Goal: Check status: Check status

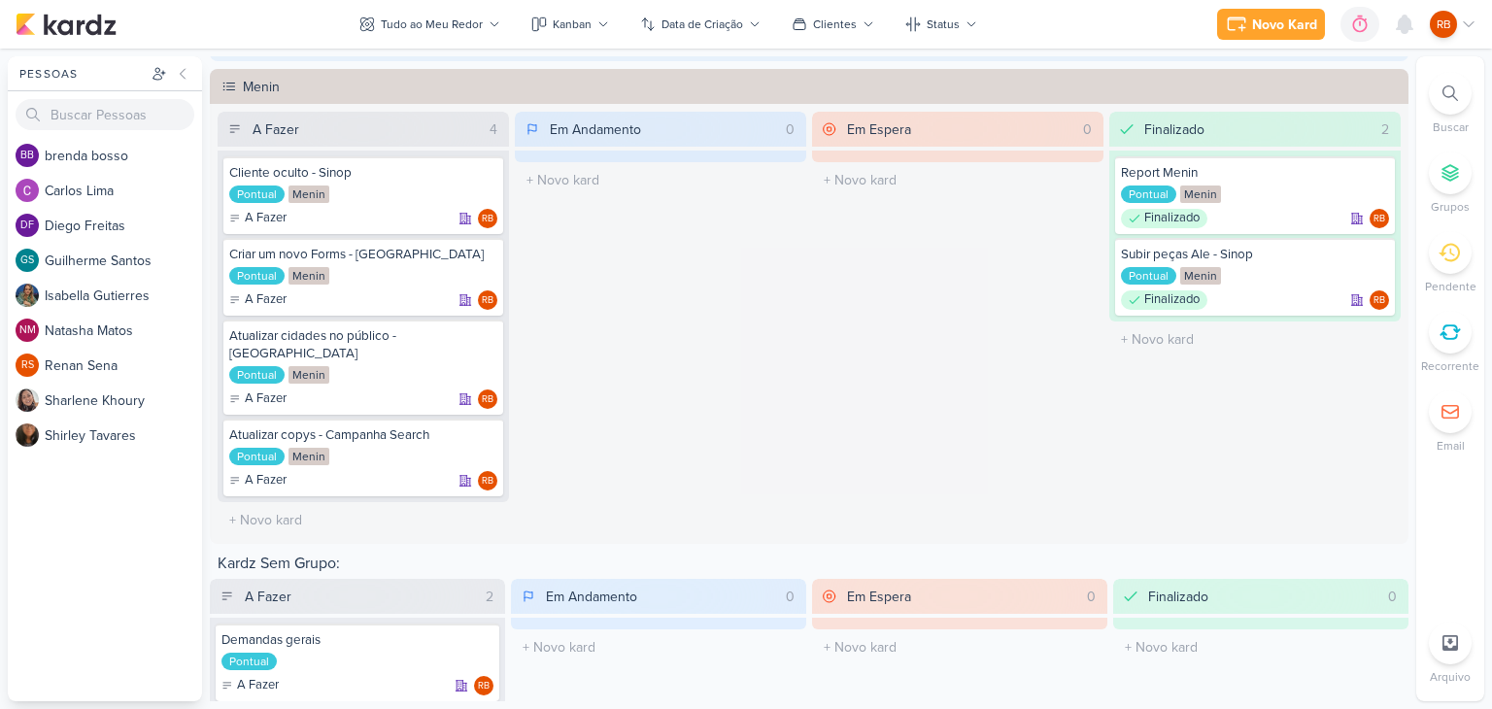
scroll to position [1141, 0]
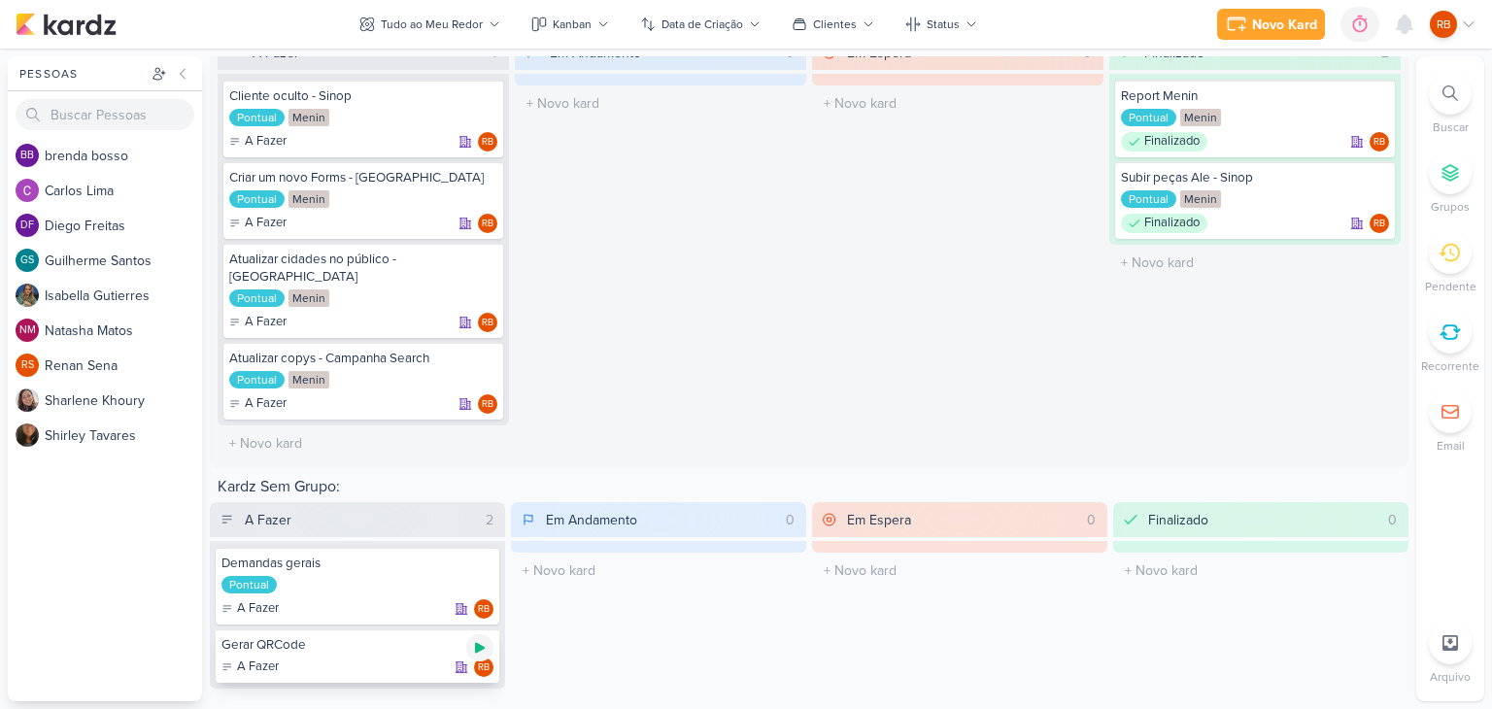
click at [474, 640] on icon at bounding box center [480, 648] width 16 height 16
click at [1330, 21] on div "0h2m" at bounding box center [1325, 25] width 41 height 20
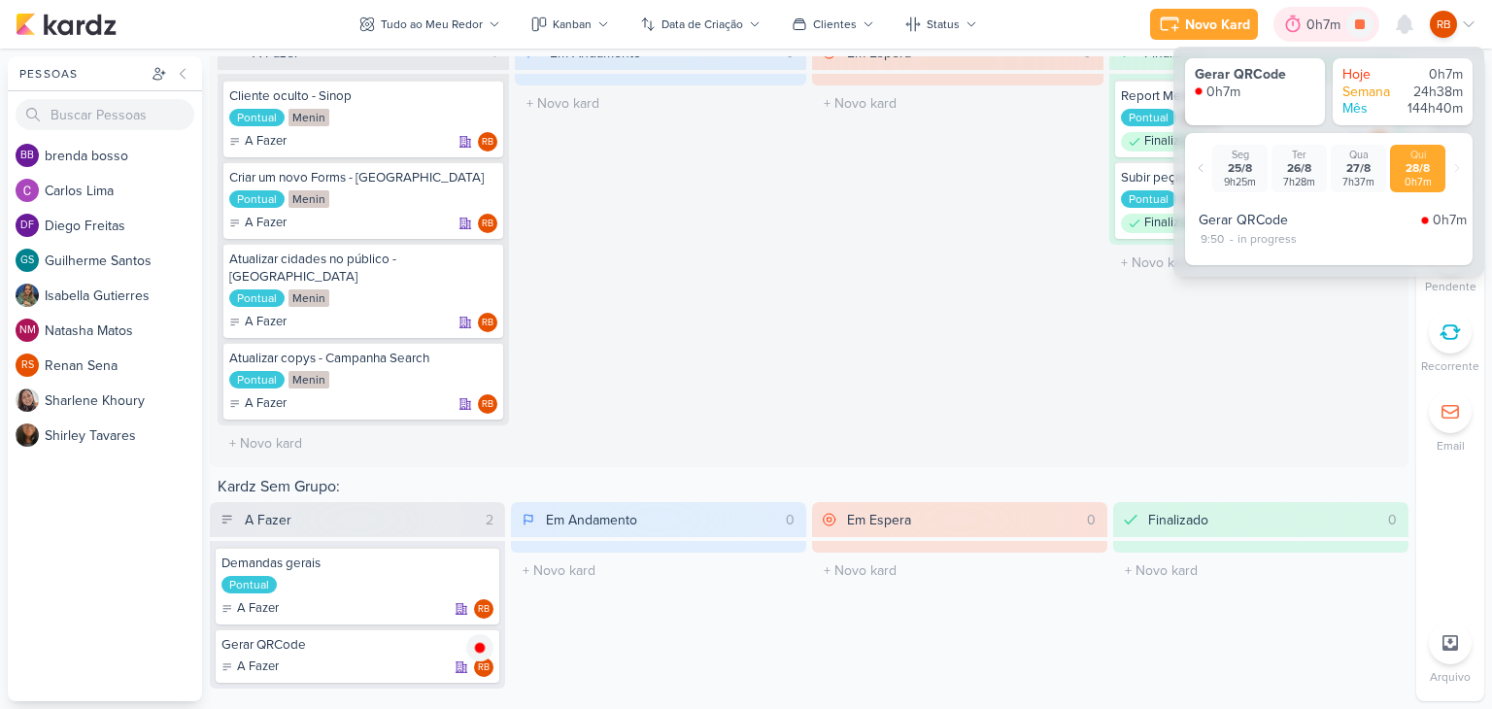
click at [1318, 24] on div "0h7m" at bounding box center [1326, 25] width 40 height 20
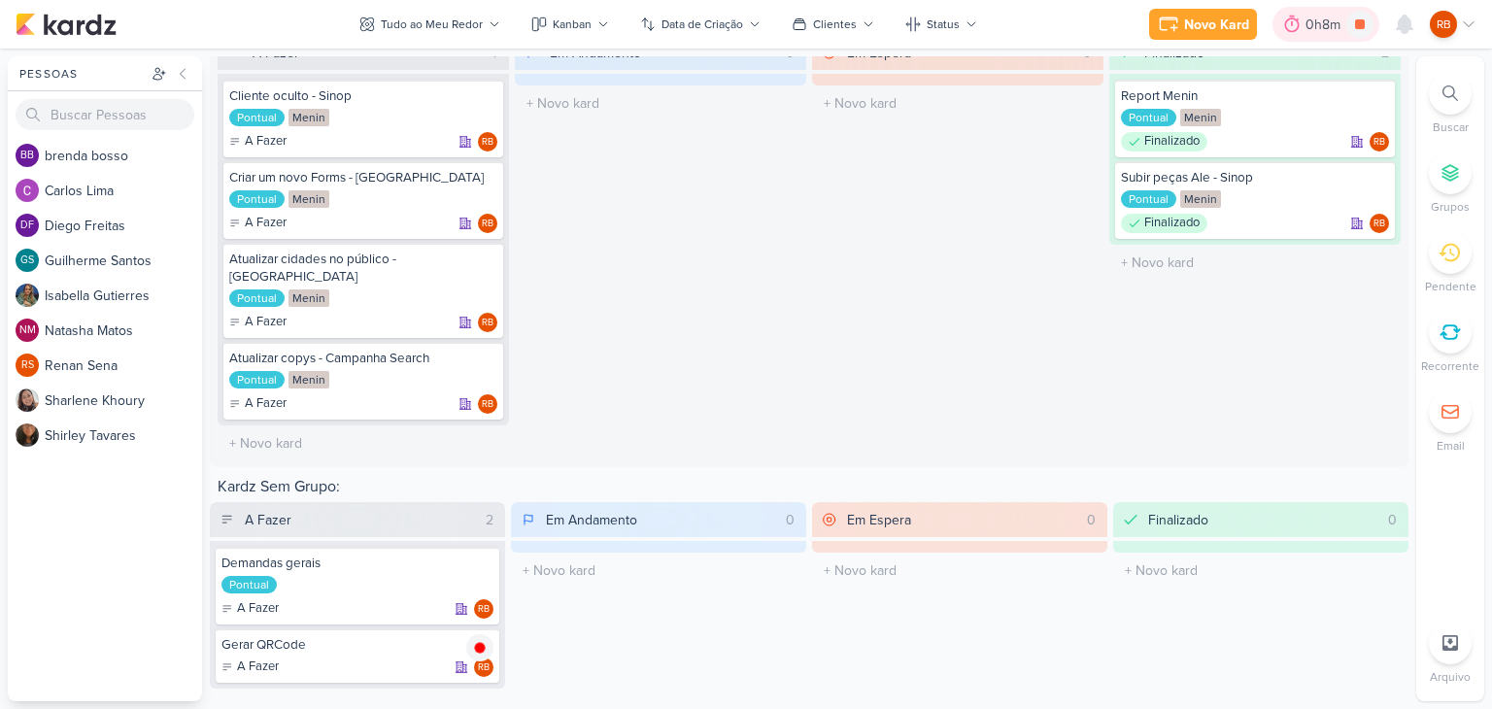
click at [1323, 23] on div "0h8m" at bounding box center [1325, 25] width 41 height 20
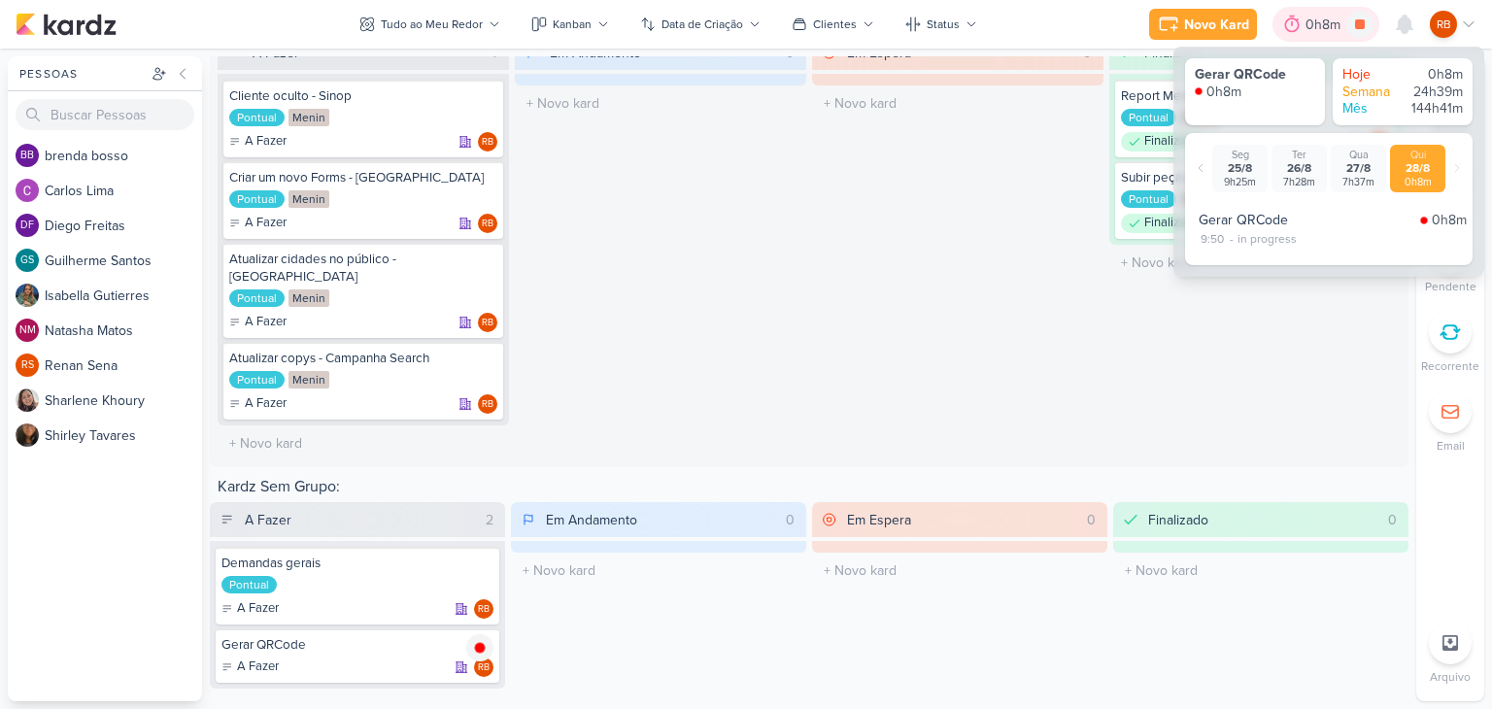
click at [1323, 23] on div "0h8m" at bounding box center [1325, 25] width 41 height 20
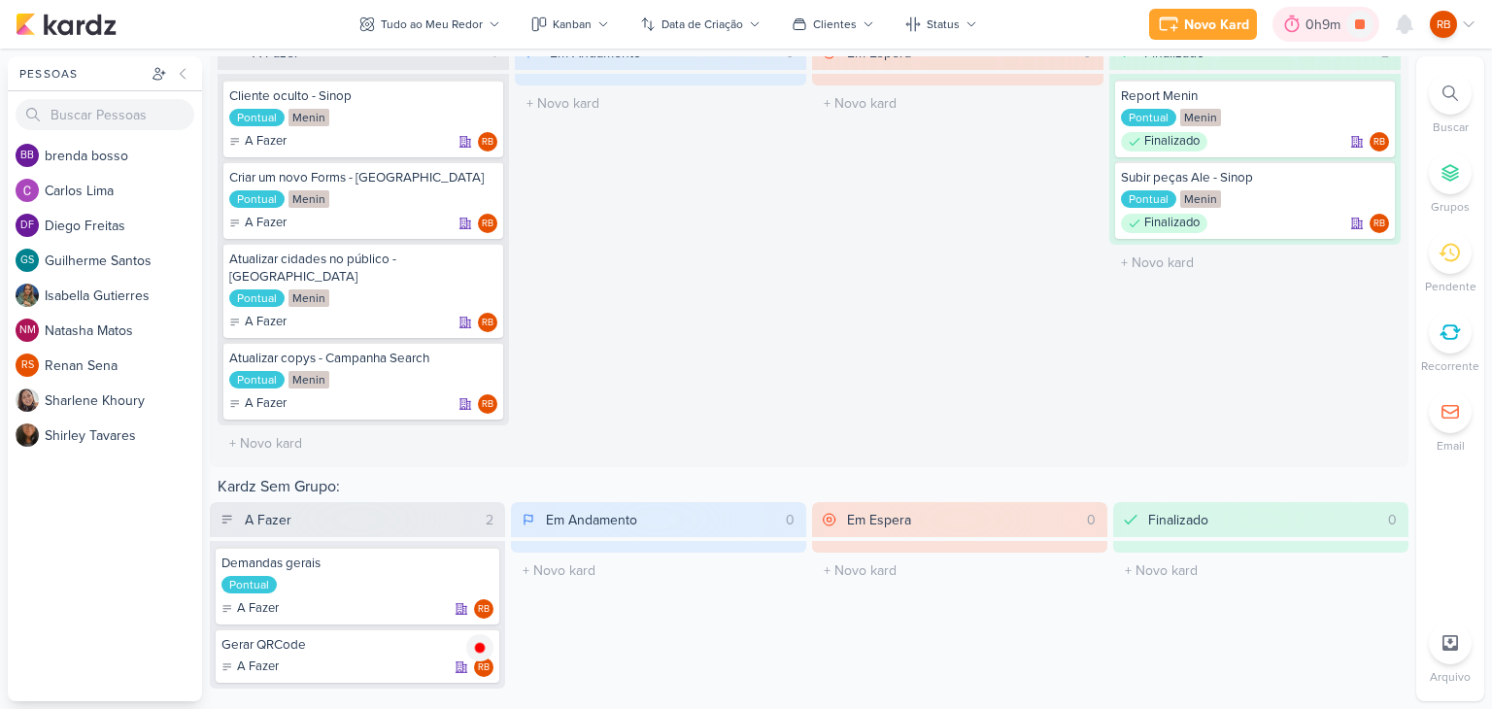
click at [1328, 20] on div "0h9m" at bounding box center [1325, 25] width 41 height 20
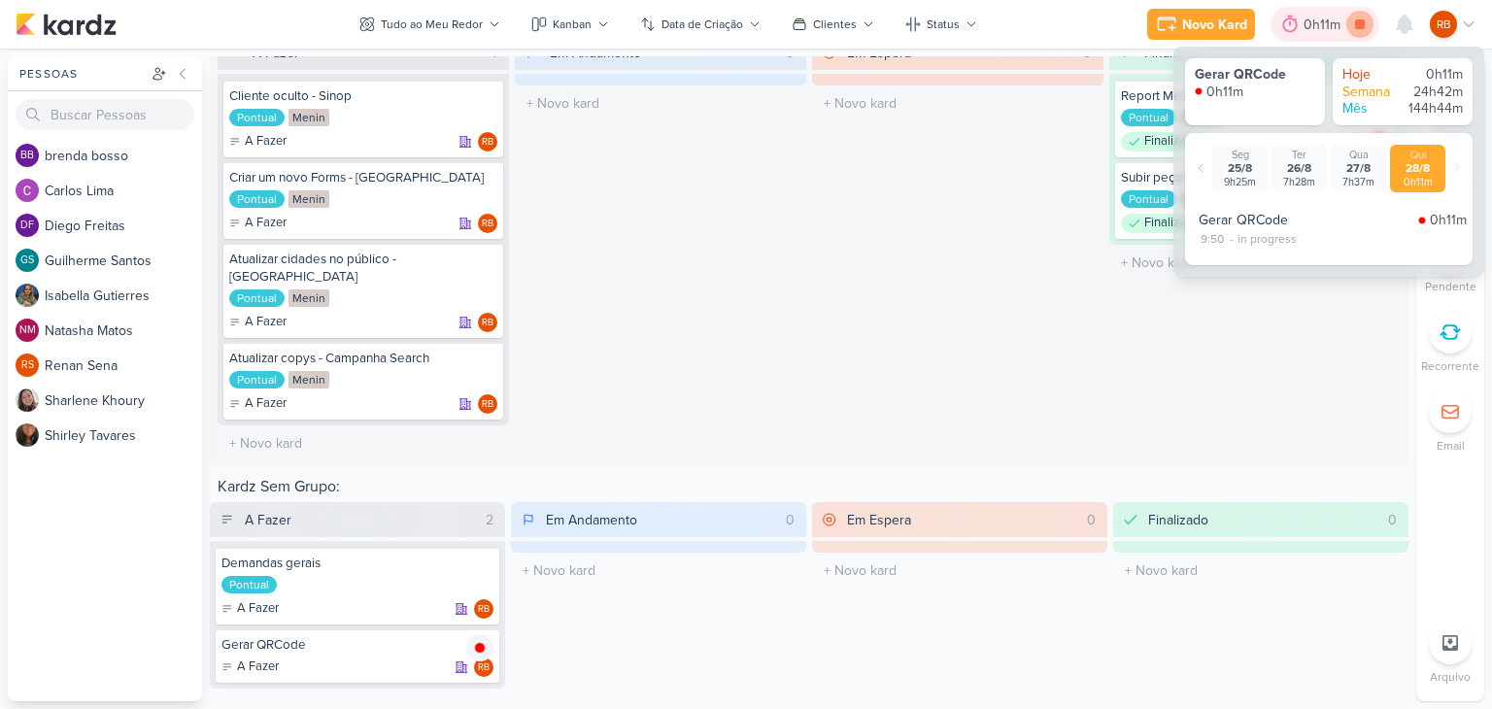
click at [1360, 24] on icon at bounding box center [1360, 24] width 10 height 10
click at [750, 355] on div "Em Andamento 0 O título do kard deve ter menos que 100 caracteres" at bounding box center [660, 248] width 291 height 426
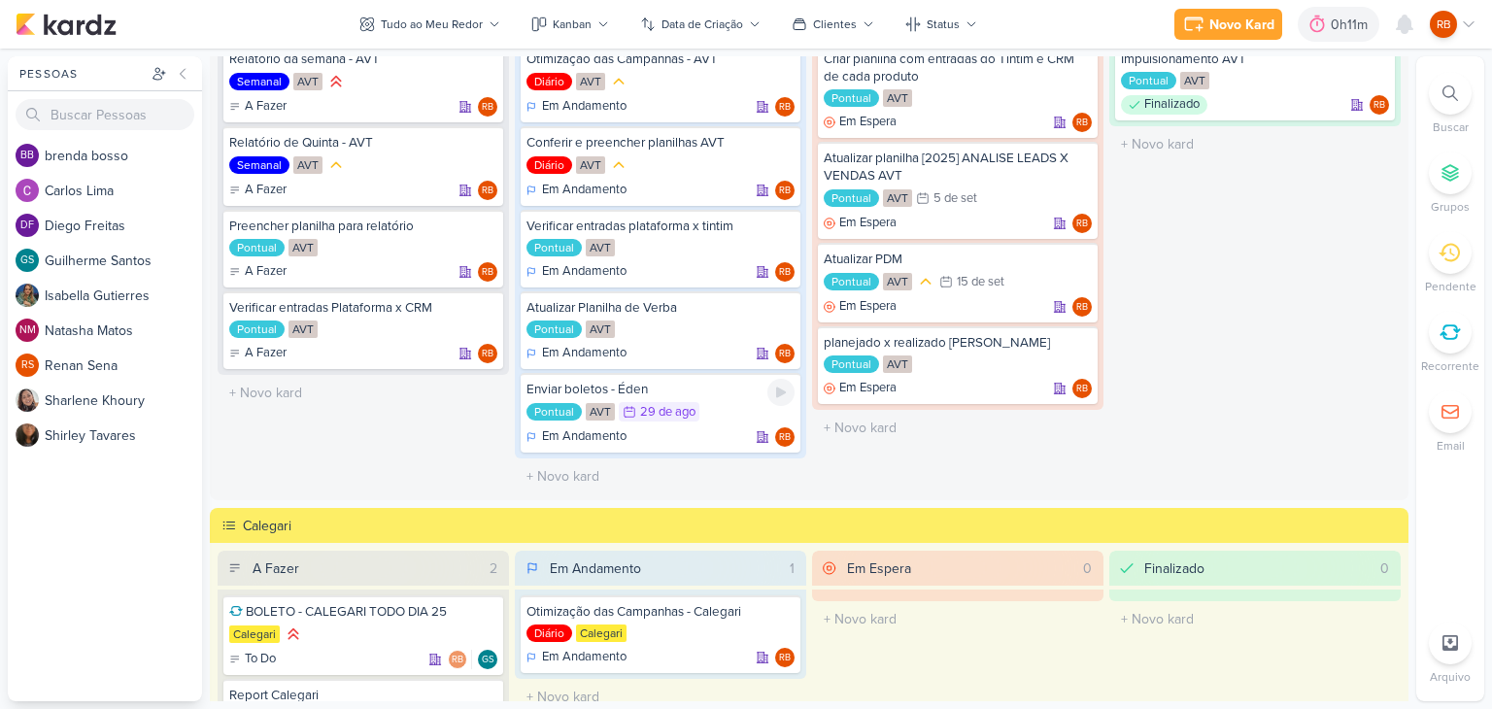
scroll to position [0, 0]
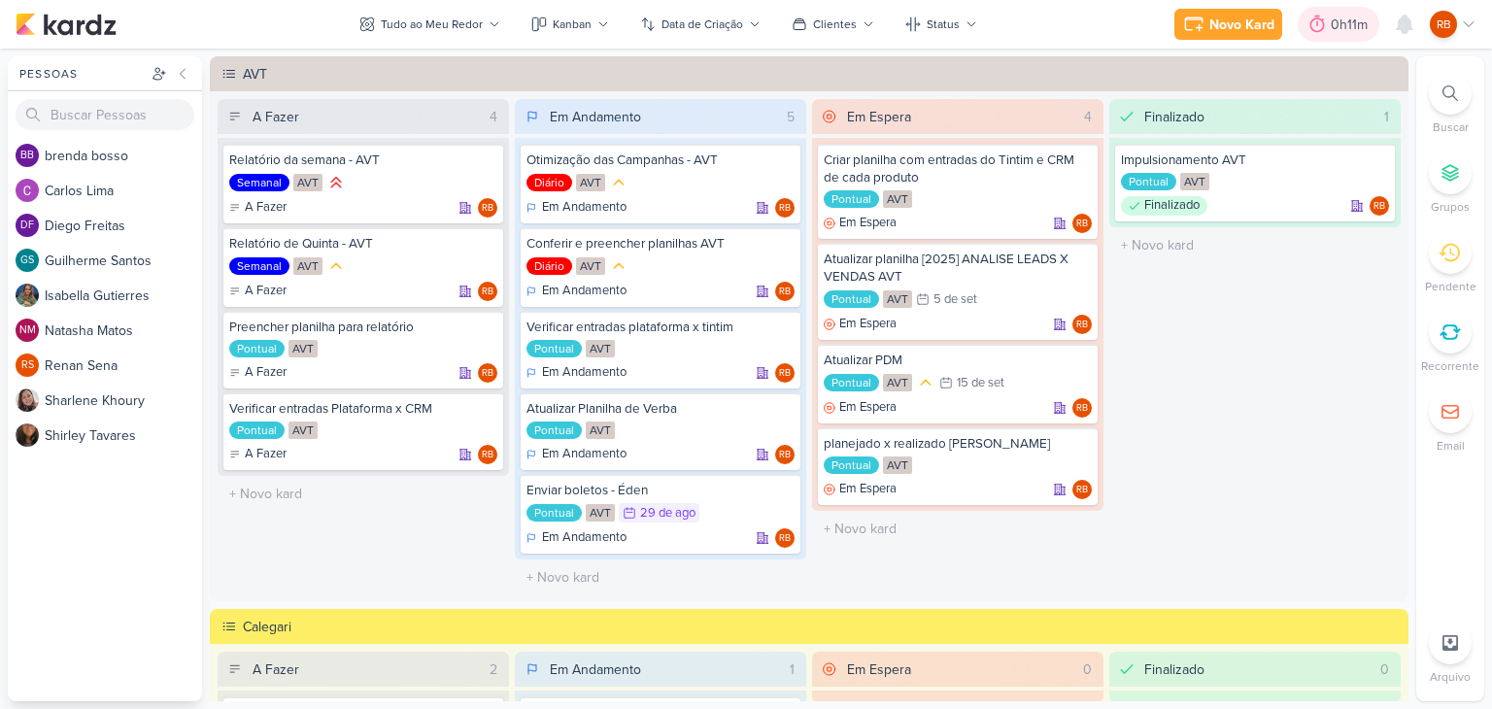
click at [1336, 36] on div "0h11m" at bounding box center [1339, 24] width 82 height 35
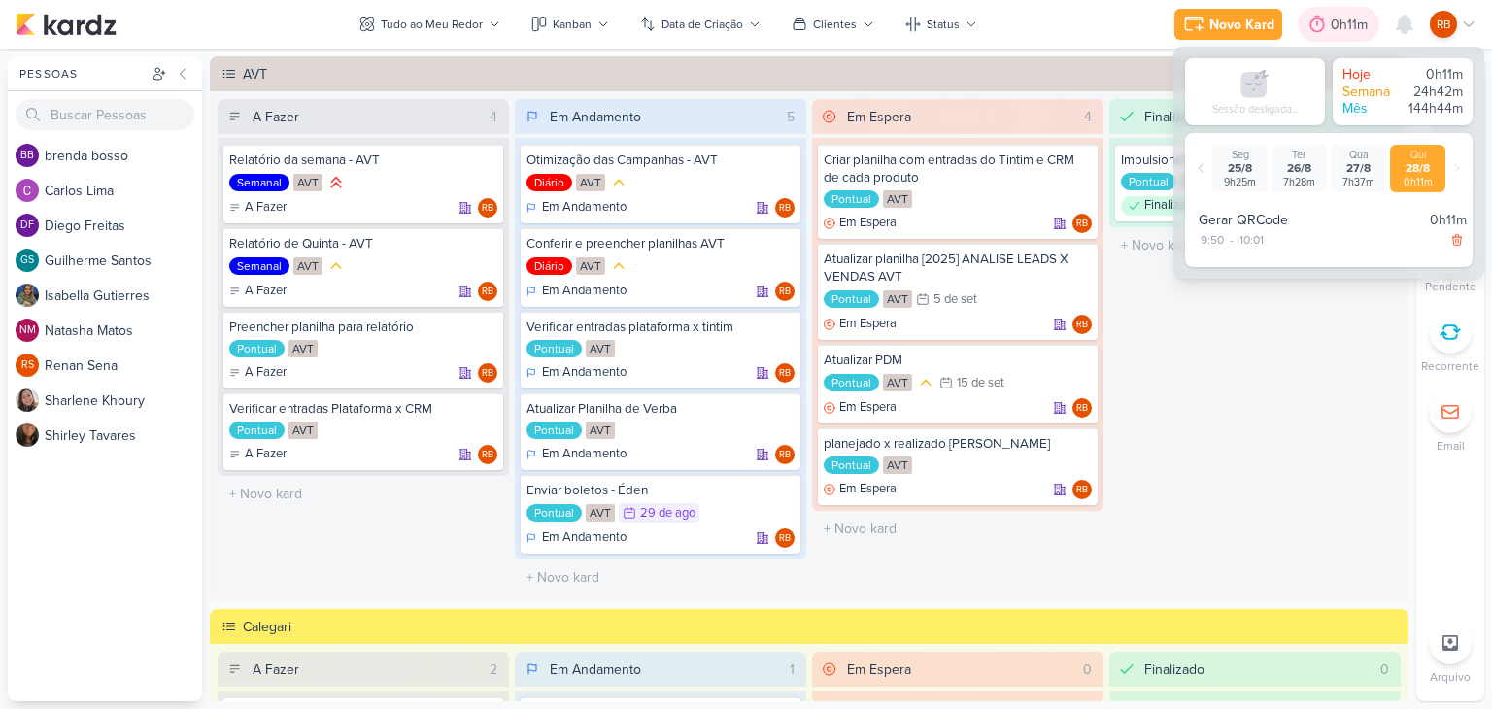
click at [1336, 36] on div "0h11m" at bounding box center [1339, 24] width 82 height 35
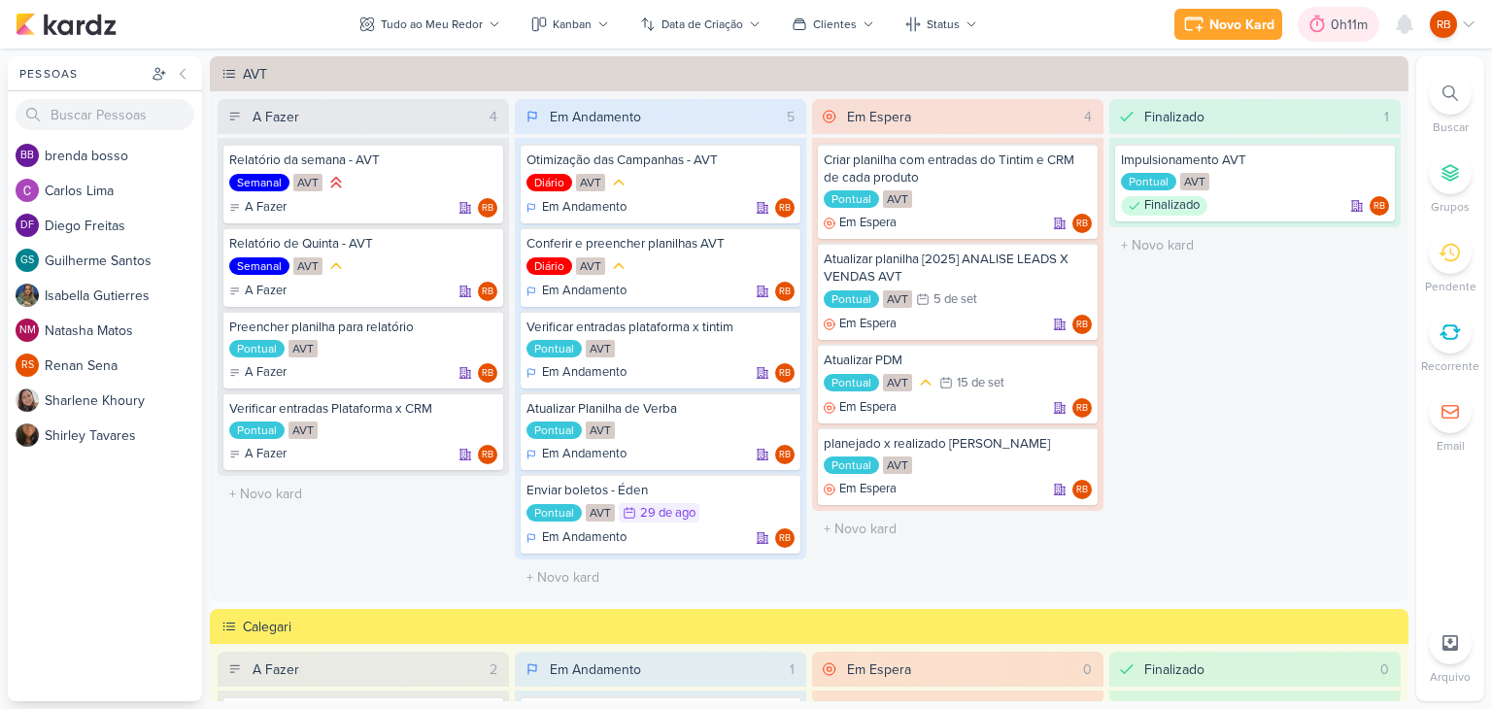
click at [1341, 27] on div "0h11m" at bounding box center [1352, 25] width 43 height 20
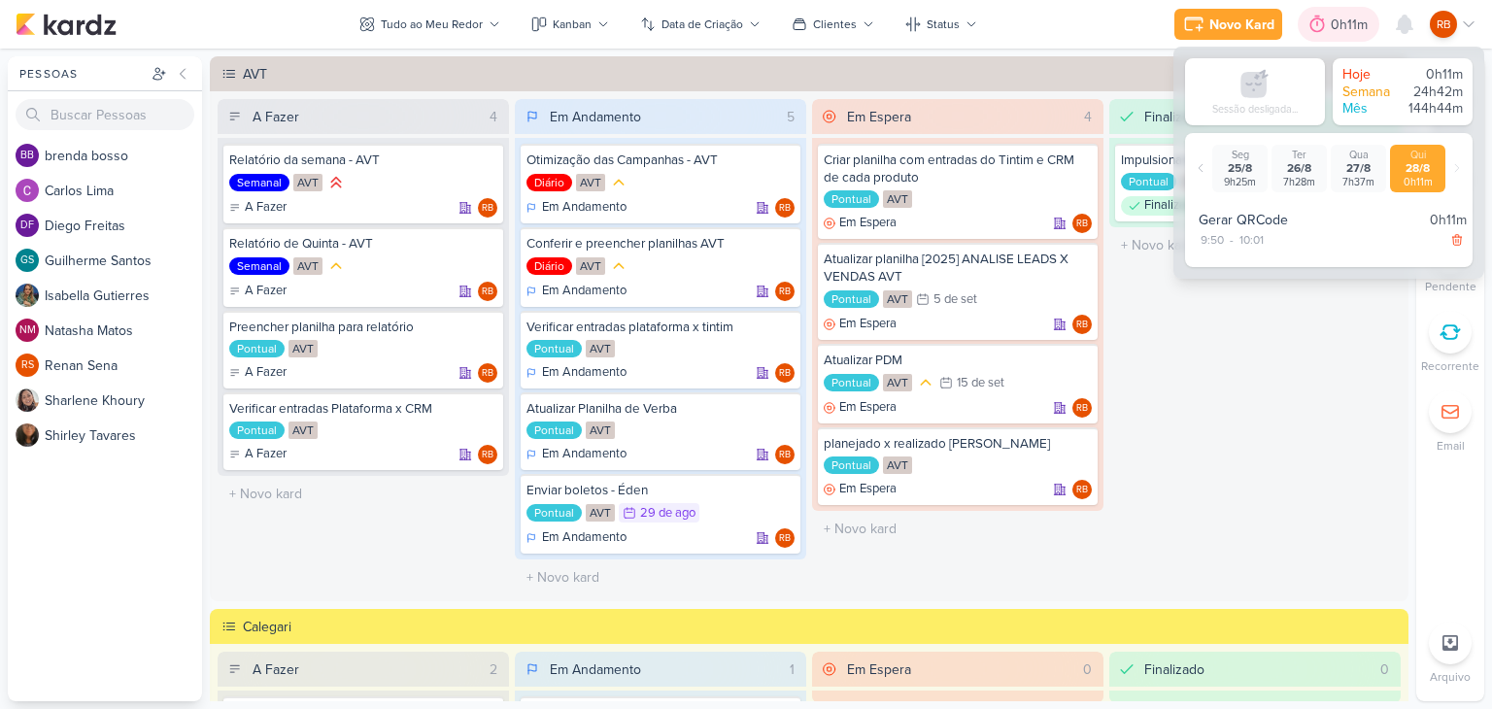
click at [1340, 27] on div "0h11m" at bounding box center [1352, 25] width 43 height 20
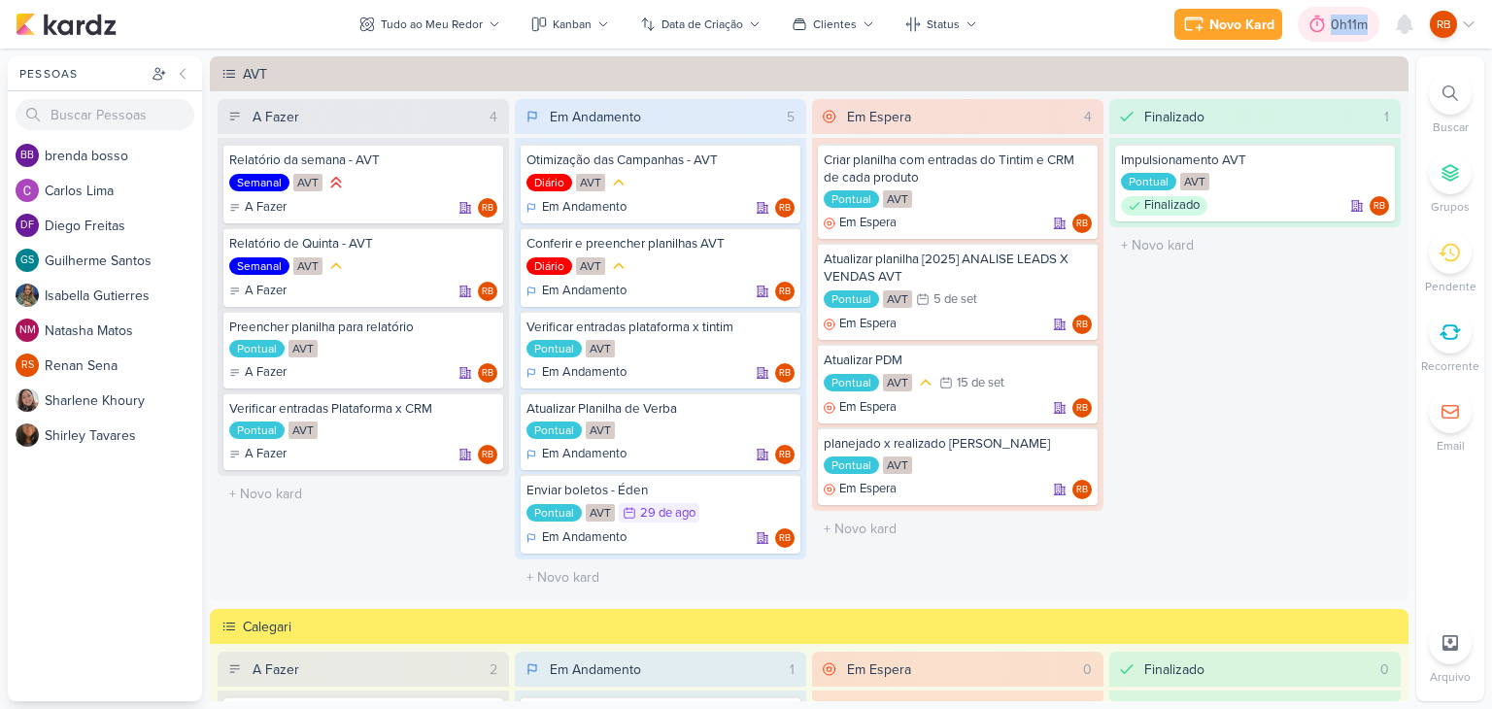
click at [1340, 27] on div "0h11m" at bounding box center [1352, 25] width 43 height 20
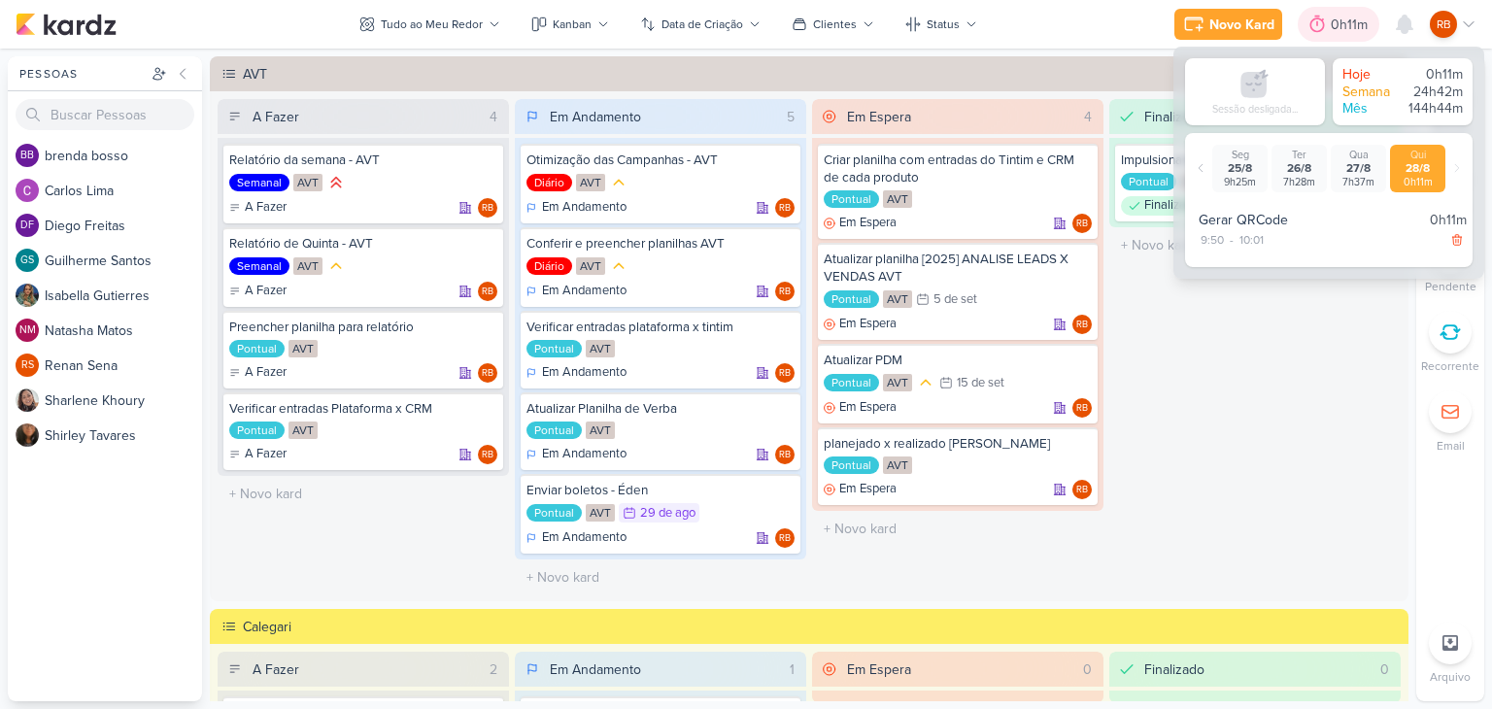
click at [1340, 27] on div "0h11m" at bounding box center [1352, 25] width 43 height 20
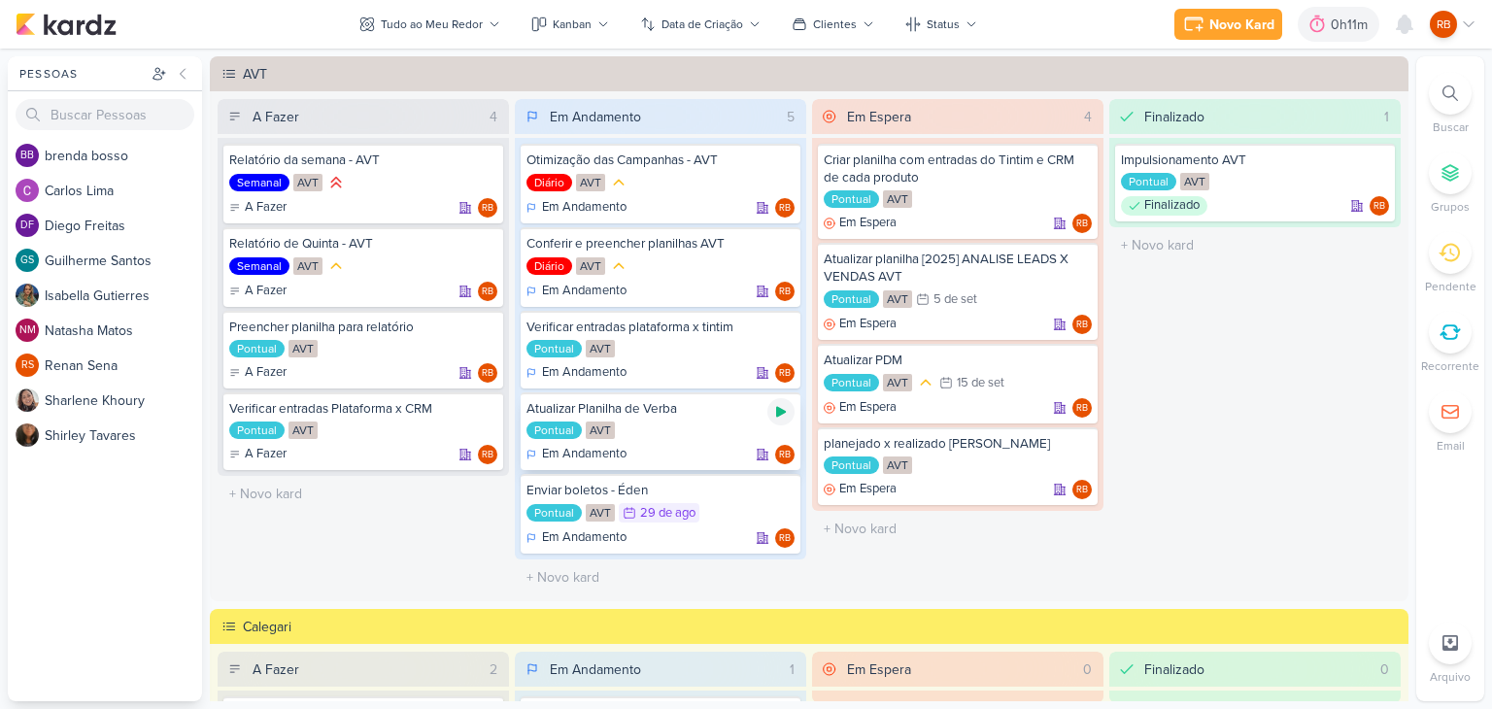
click at [780, 405] on icon at bounding box center [781, 412] width 16 height 16
click at [1326, 21] on div "0h54m" at bounding box center [1322, 25] width 49 height 20
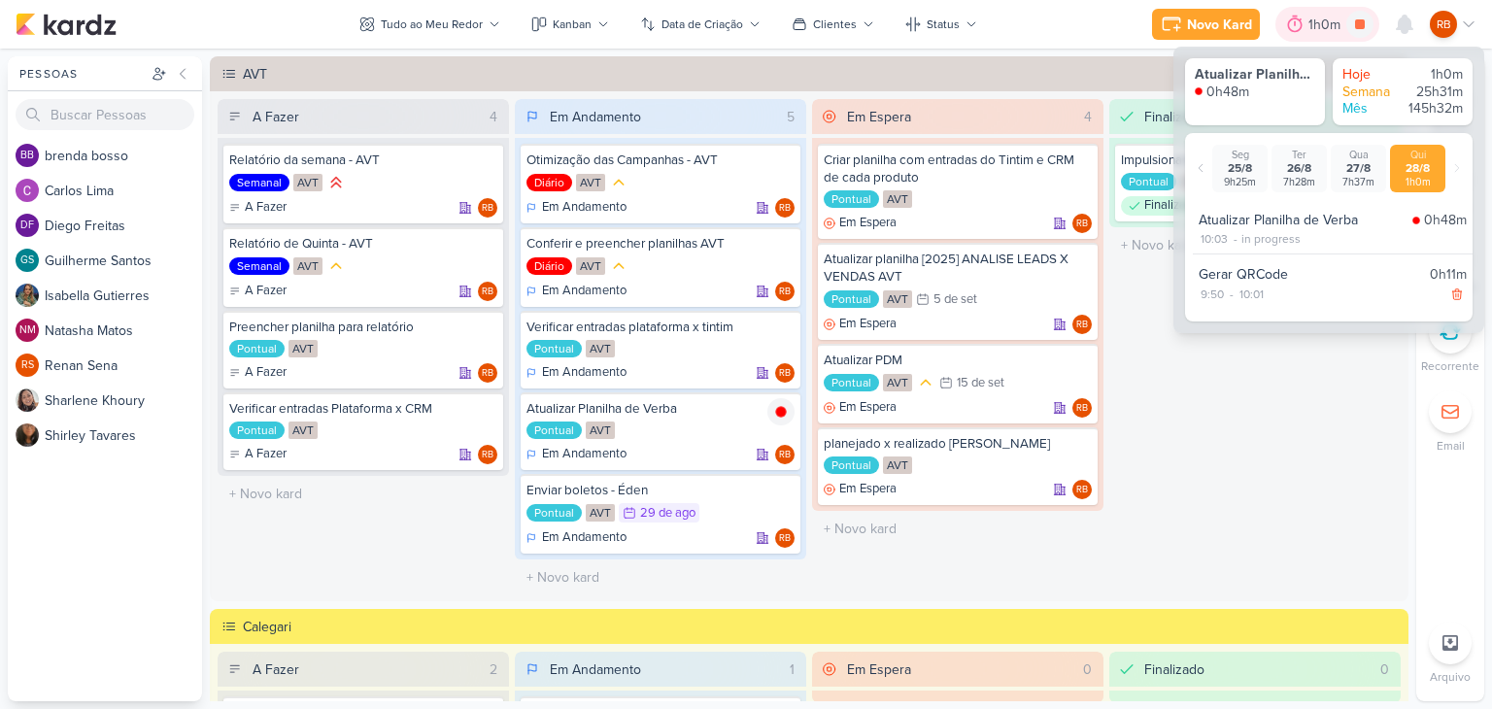
click at [1326, 21] on div "1h0m" at bounding box center [1327, 25] width 38 height 20
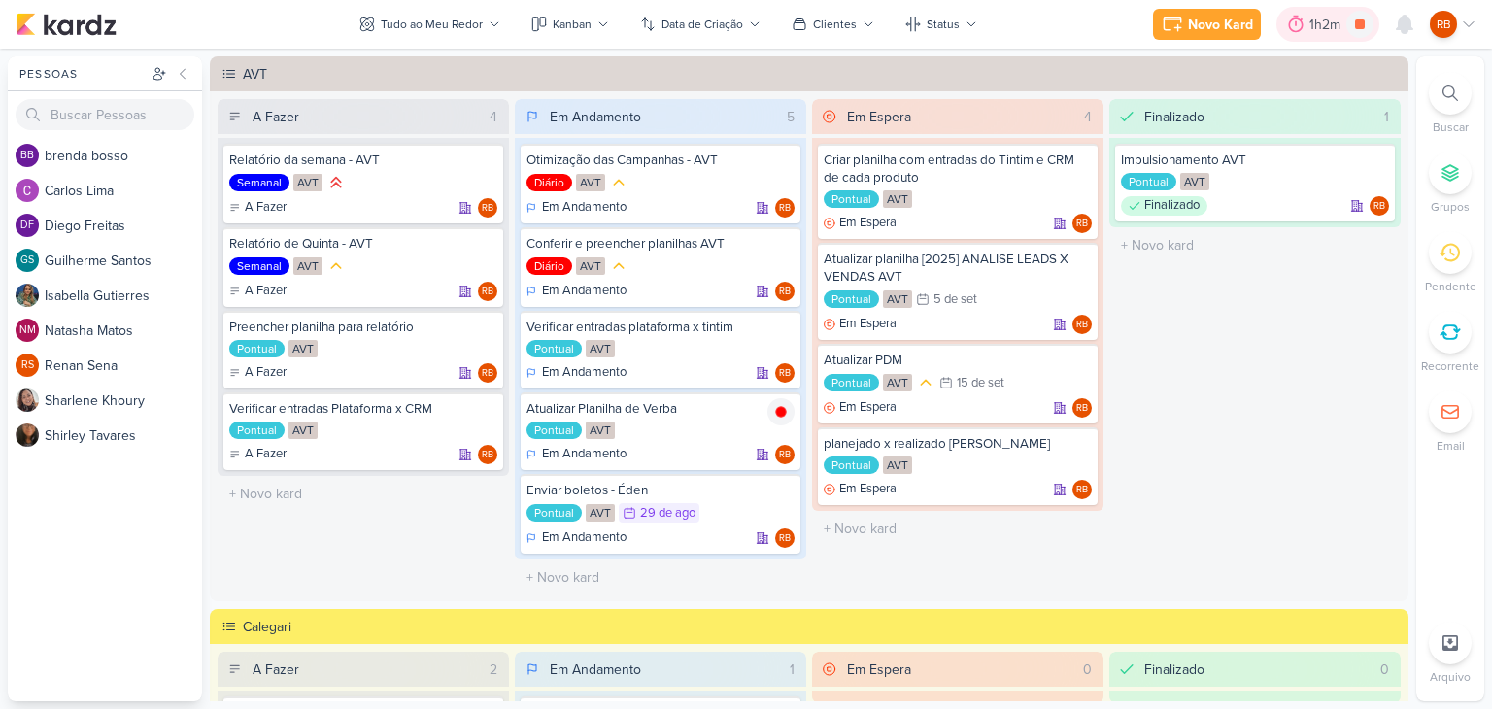
click at [1325, 28] on div "1h2m" at bounding box center [1327, 25] width 37 height 20
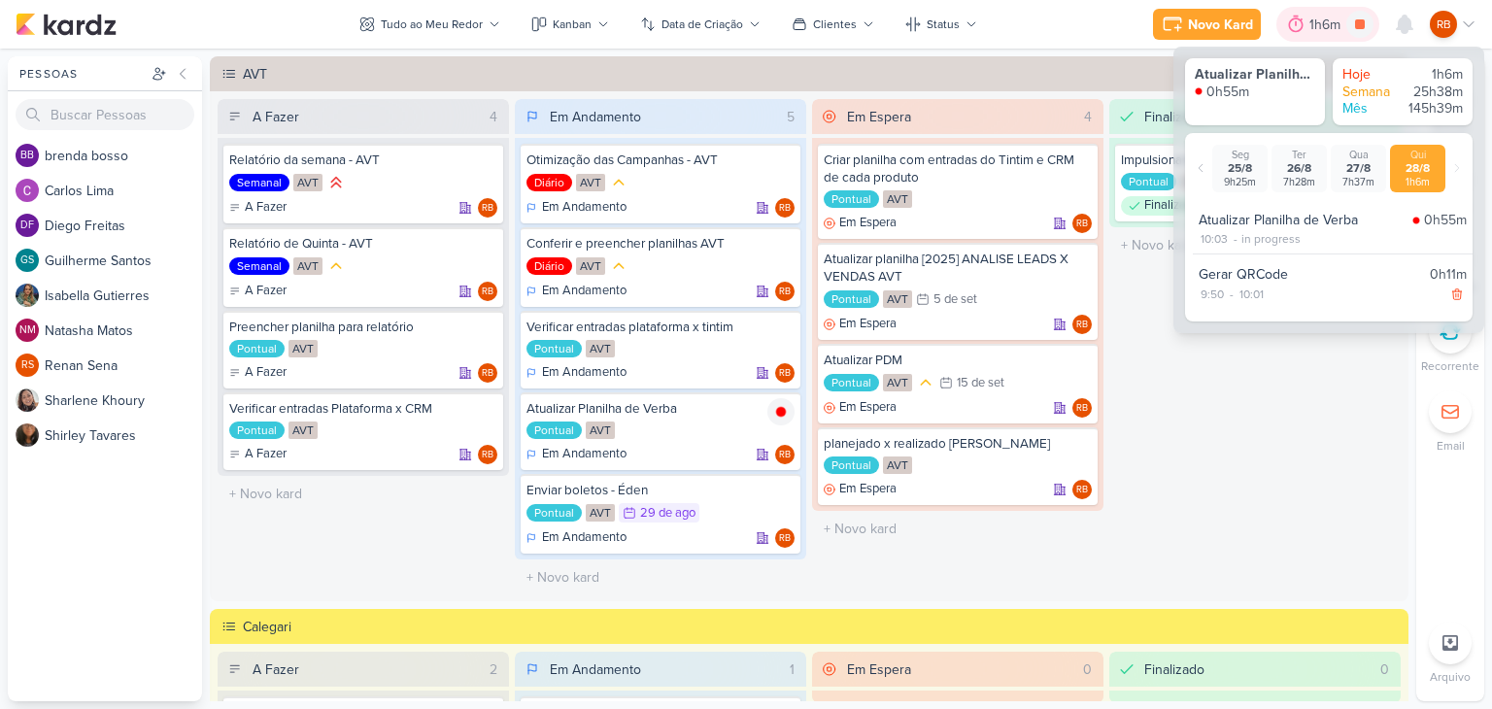
click at [1325, 28] on div "1h6m" at bounding box center [1327, 25] width 37 height 20
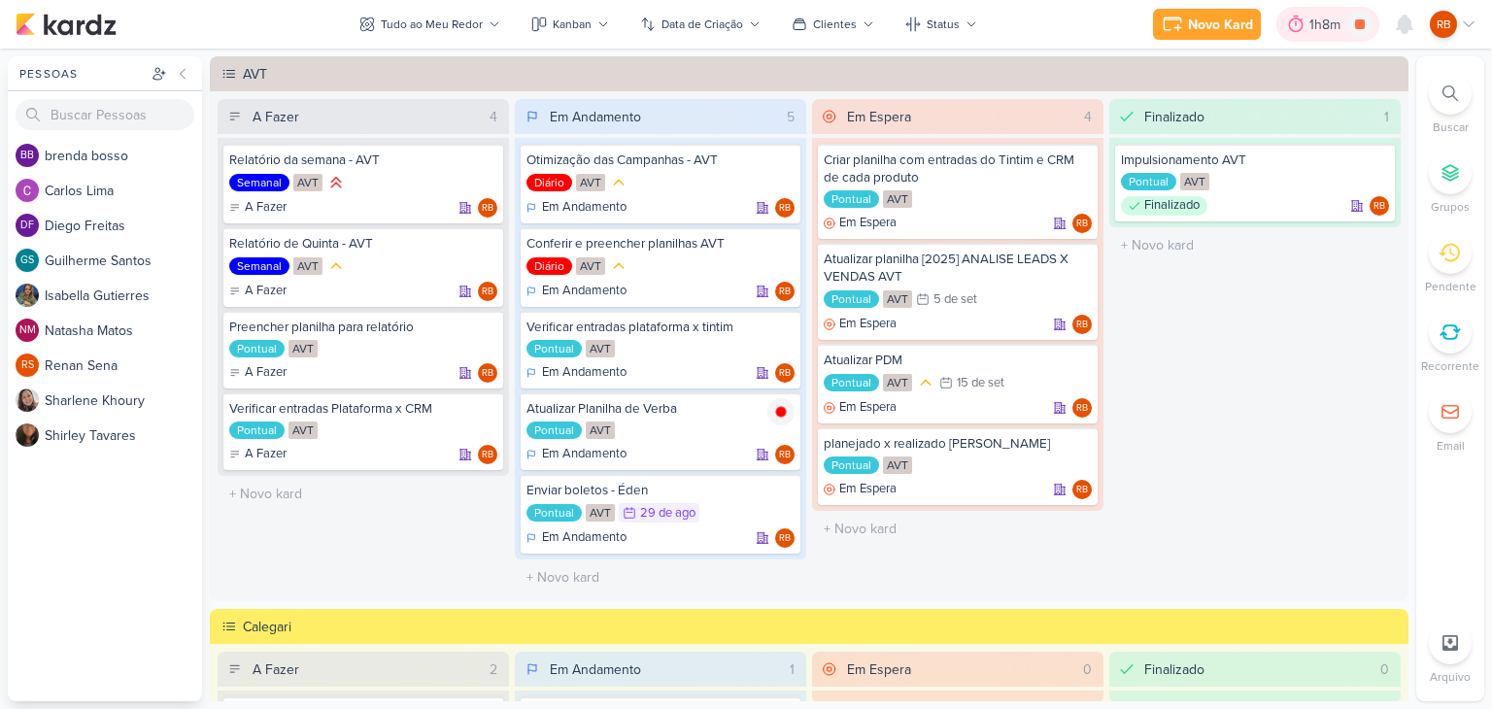
click at [1312, 11] on div "1h8m" at bounding box center [1327, 24] width 103 height 35
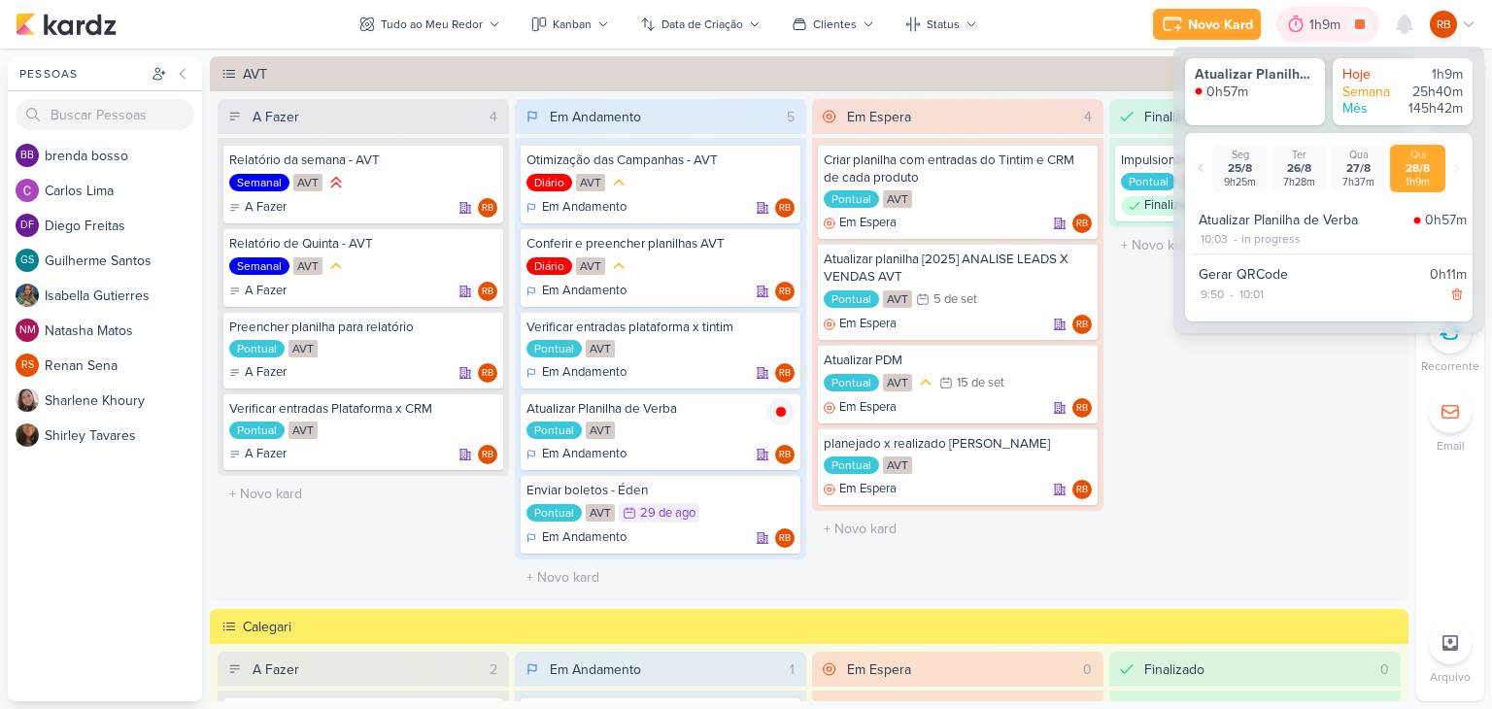
click at [1317, 21] on div "1h9m" at bounding box center [1327, 25] width 37 height 20
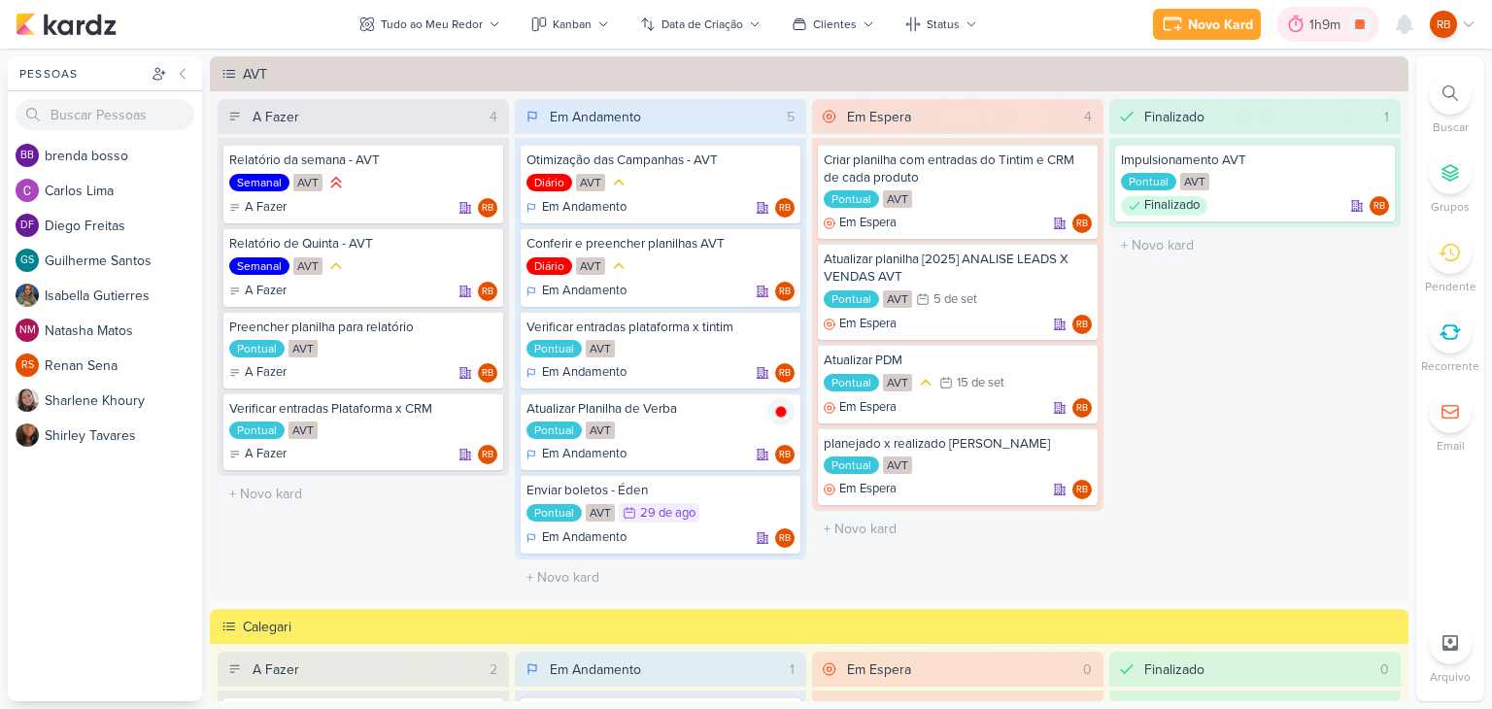
click at [1315, 27] on div "1h9m" at bounding box center [1327, 25] width 37 height 20
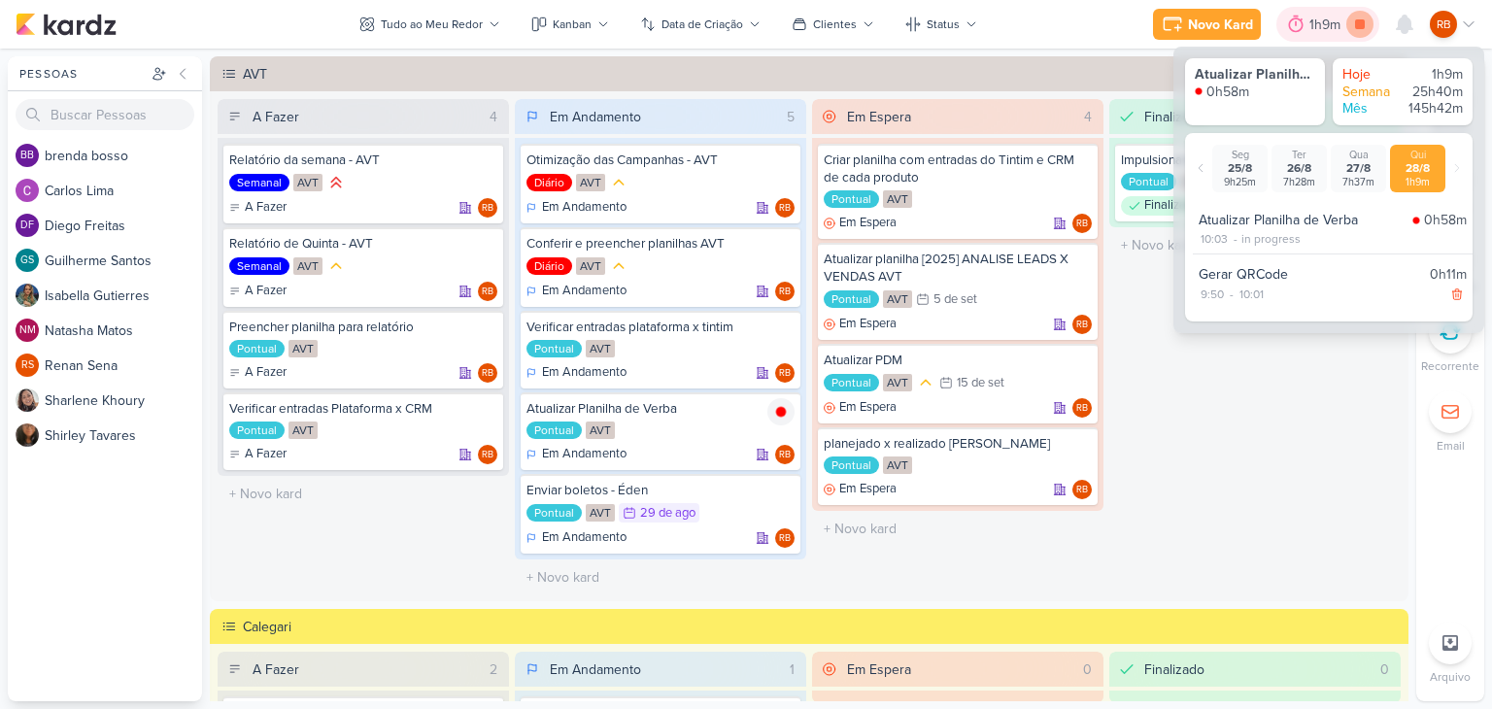
click at [1357, 19] on icon at bounding box center [1360, 24] width 10 height 10
click at [1222, 506] on div "Finalizado 1 Impulsionamento AVT Pontual AVT Finalizado RB" at bounding box center [1254, 347] width 291 height 496
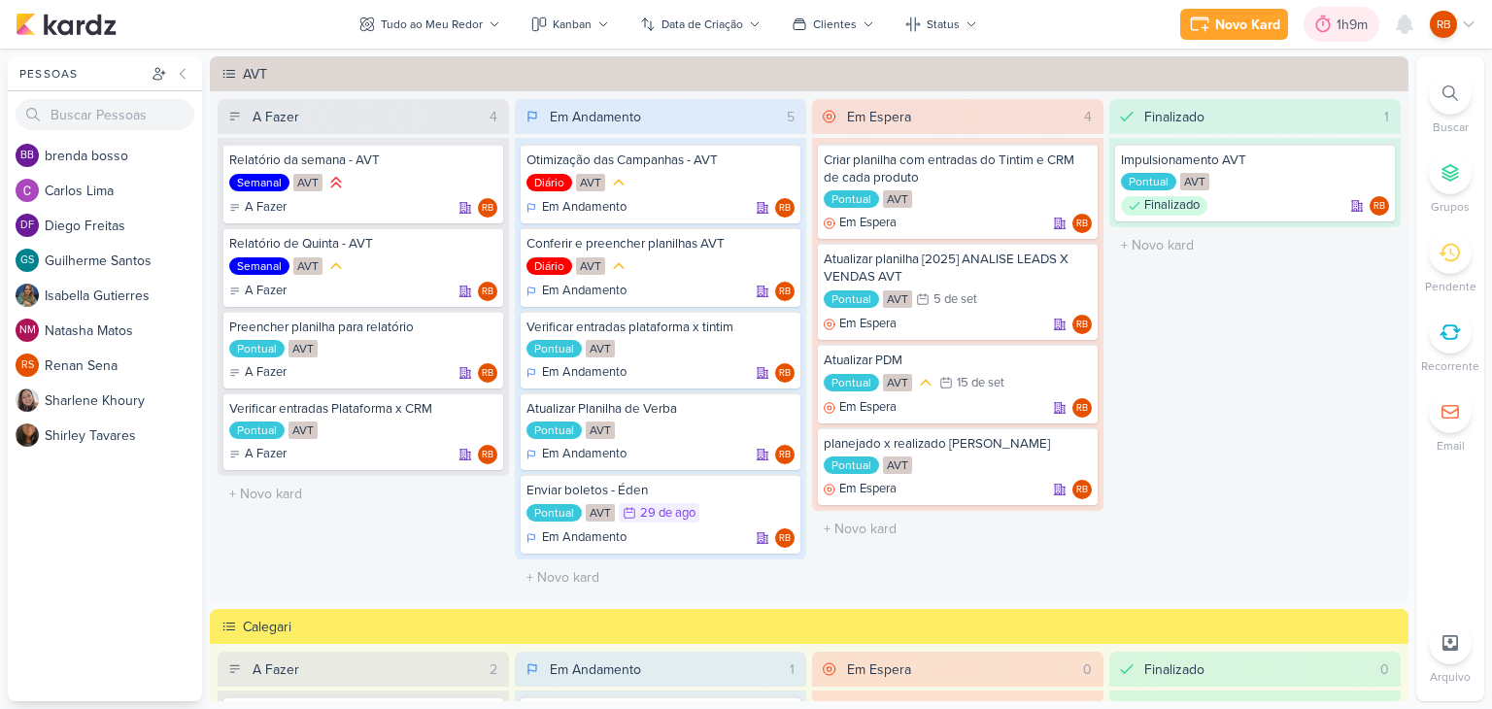
click at [1336, 27] on div "1h9m" at bounding box center [1354, 25] width 37 height 20
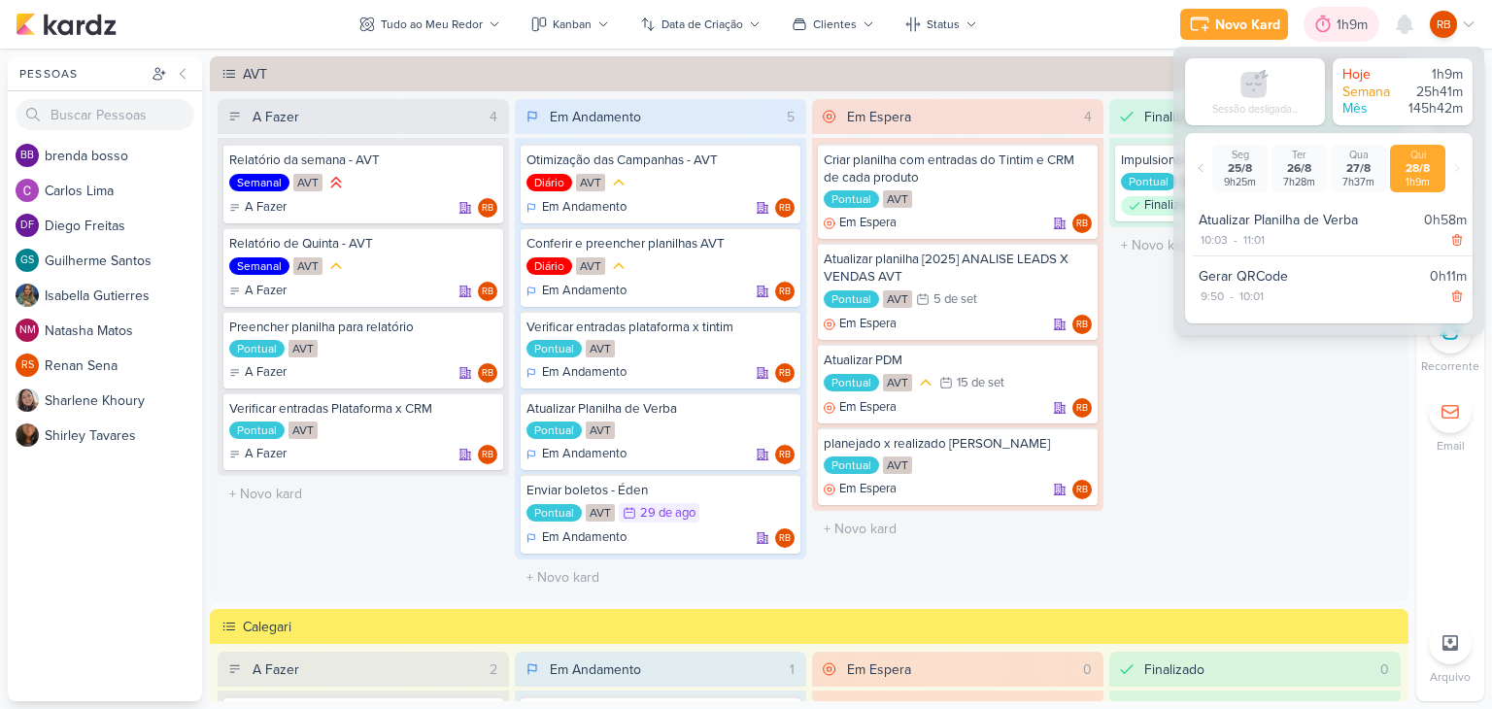
click at [1336, 27] on div "1h9m" at bounding box center [1354, 25] width 37 height 20
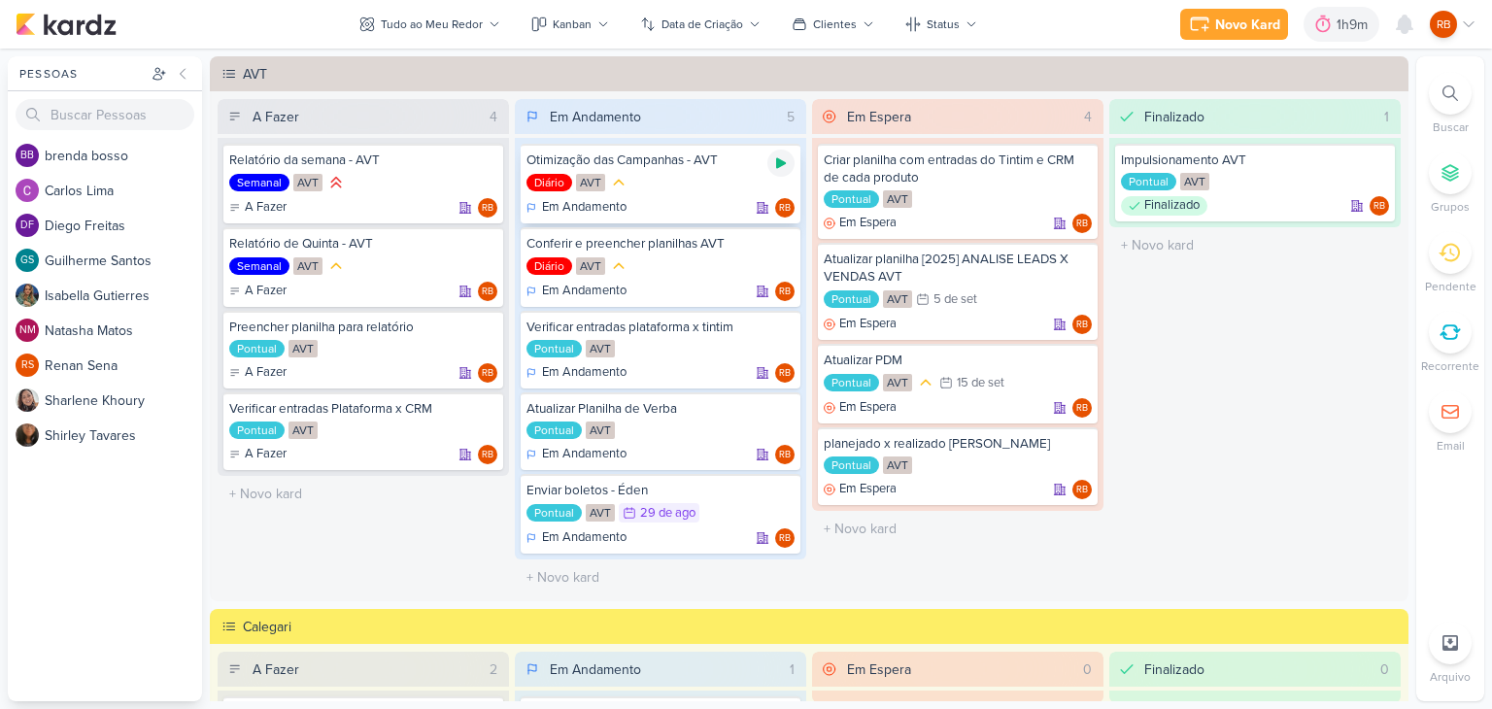
click at [768, 164] on div at bounding box center [780, 163] width 27 height 27
click at [1317, 22] on div "1h38m" at bounding box center [1323, 25] width 45 height 20
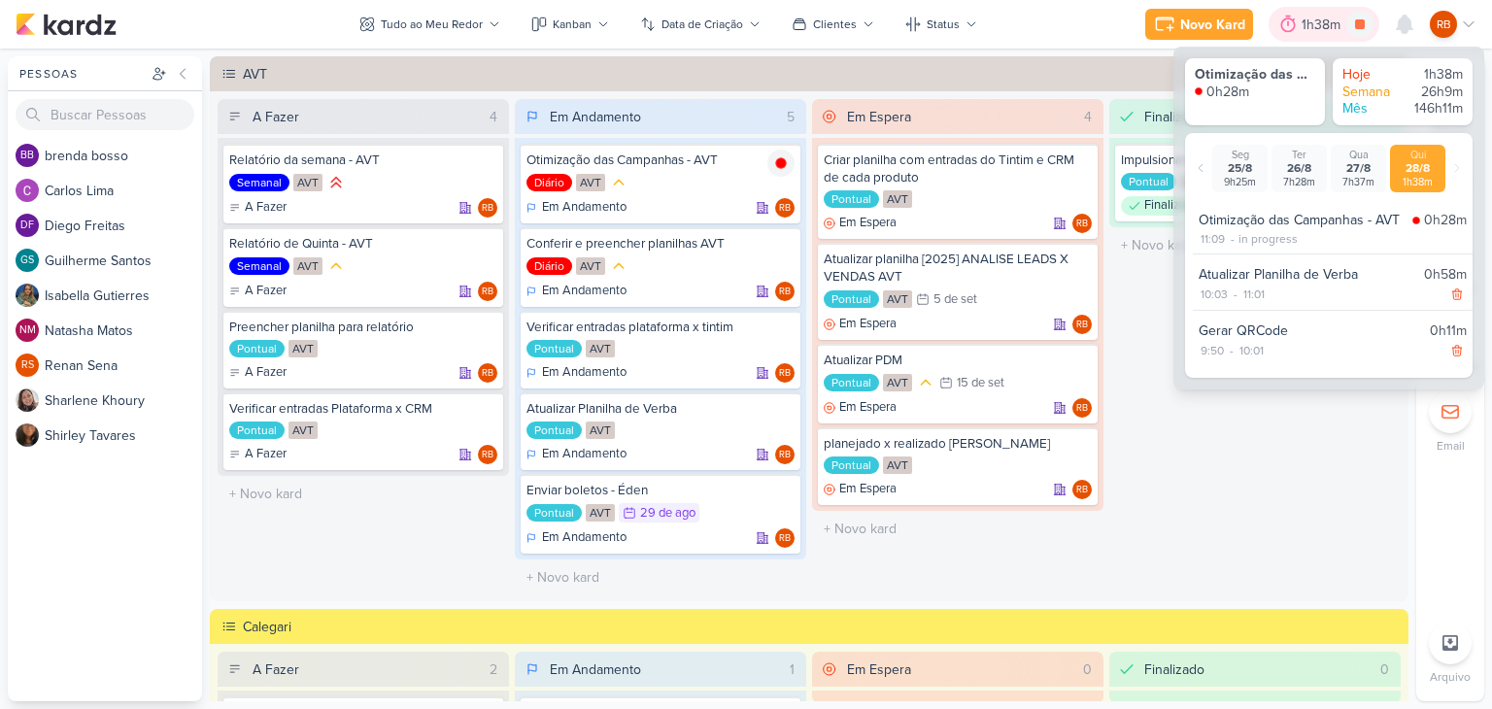
click at [1317, 22] on div "1h38m" at bounding box center [1323, 25] width 45 height 20
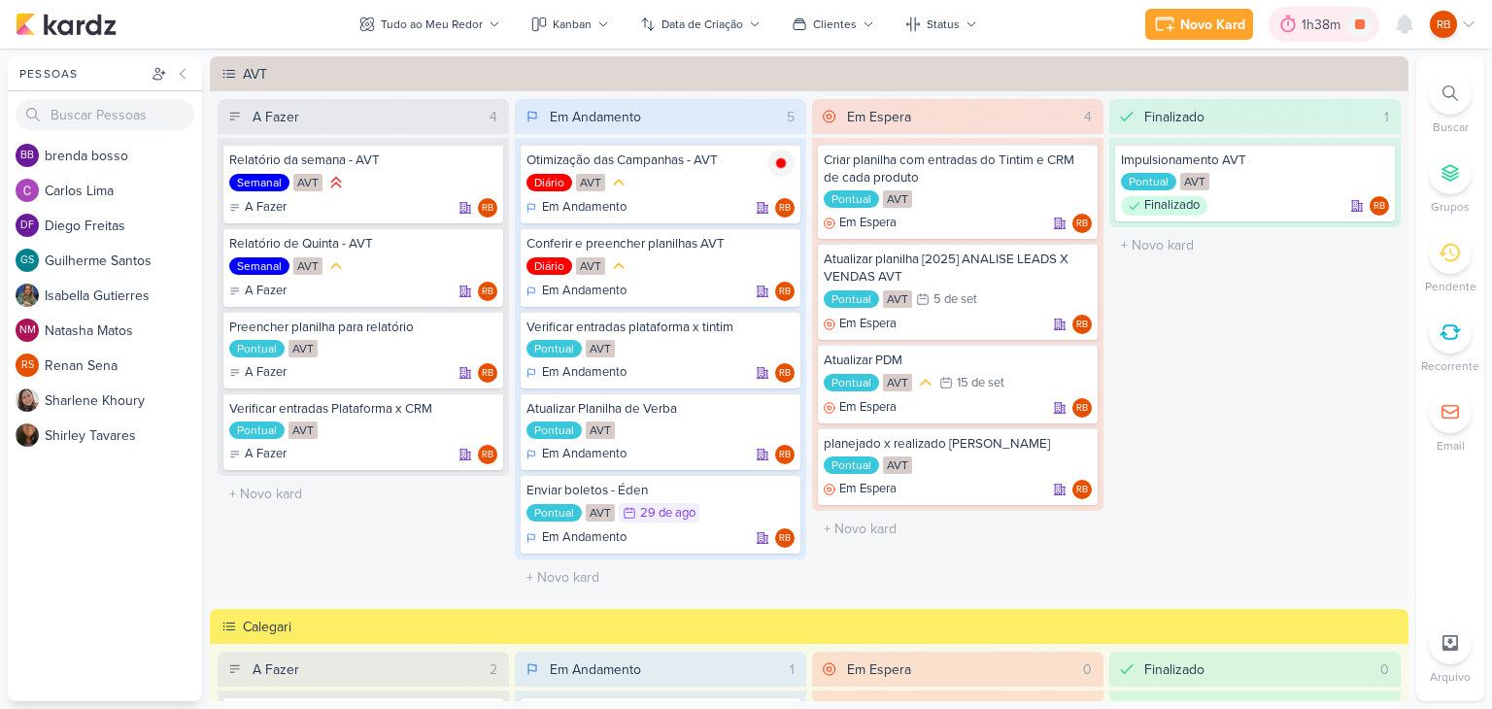
click at [1317, 22] on div "1h38m" at bounding box center [1323, 25] width 45 height 20
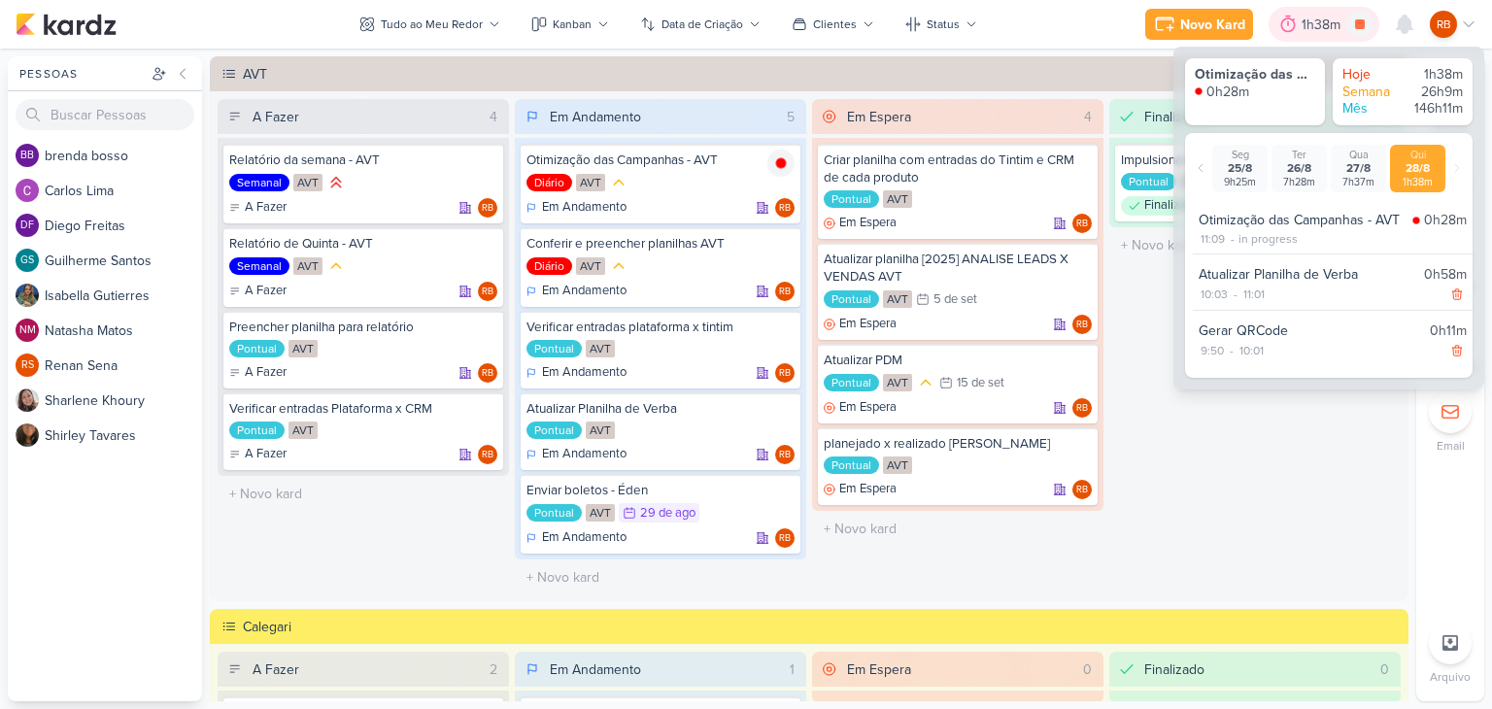
click at [1317, 22] on div "1h38m" at bounding box center [1323, 25] width 45 height 20
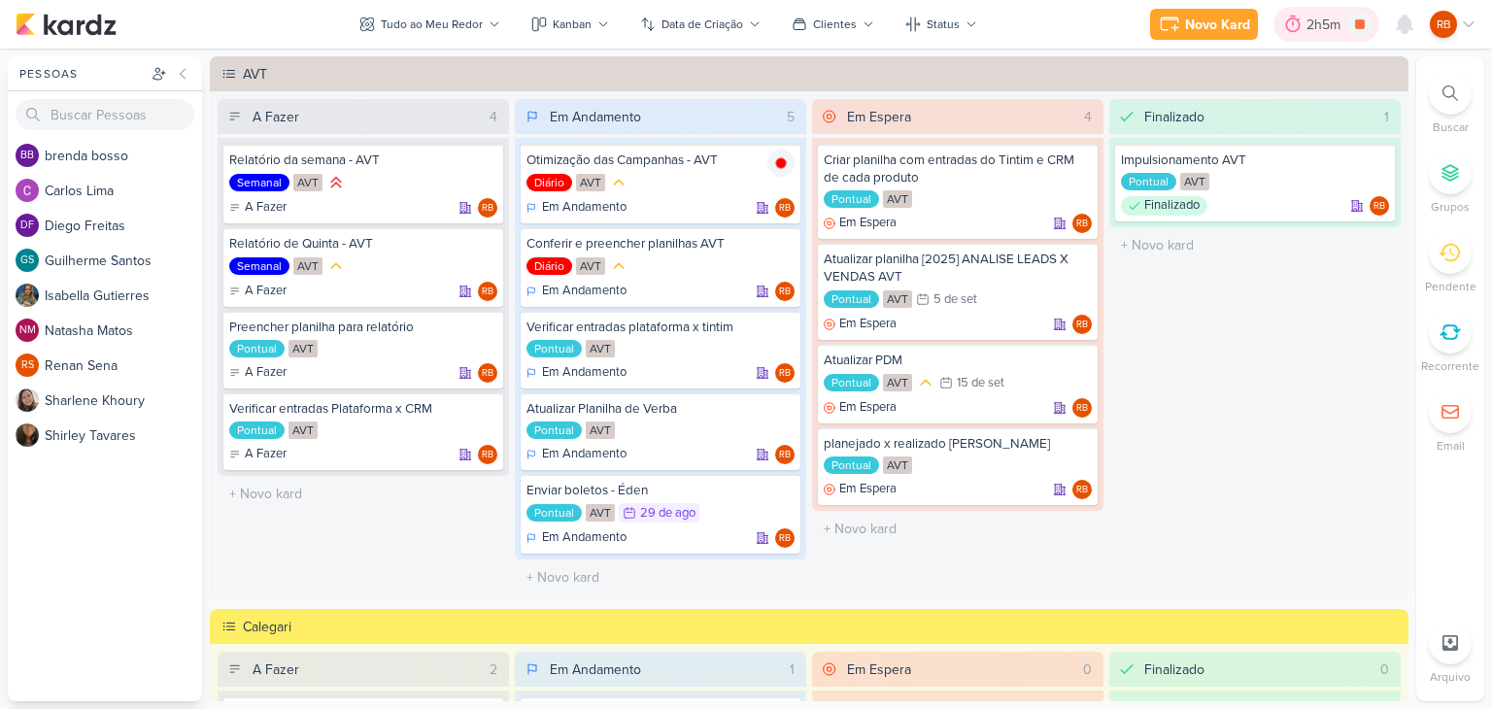
click at [1323, 21] on div "2h5m" at bounding box center [1326, 25] width 40 height 20
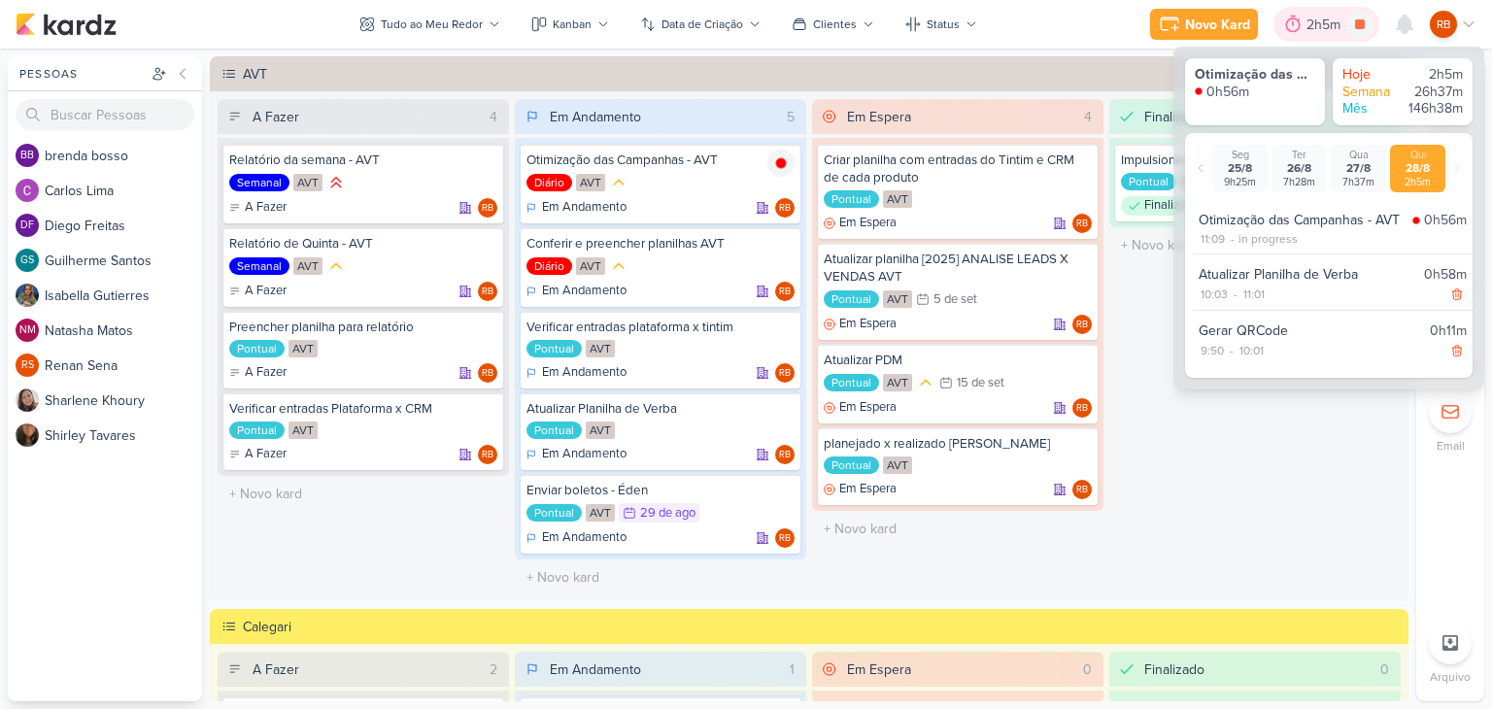
click at [1321, 23] on div "2h5m" at bounding box center [1326, 25] width 40 height 20
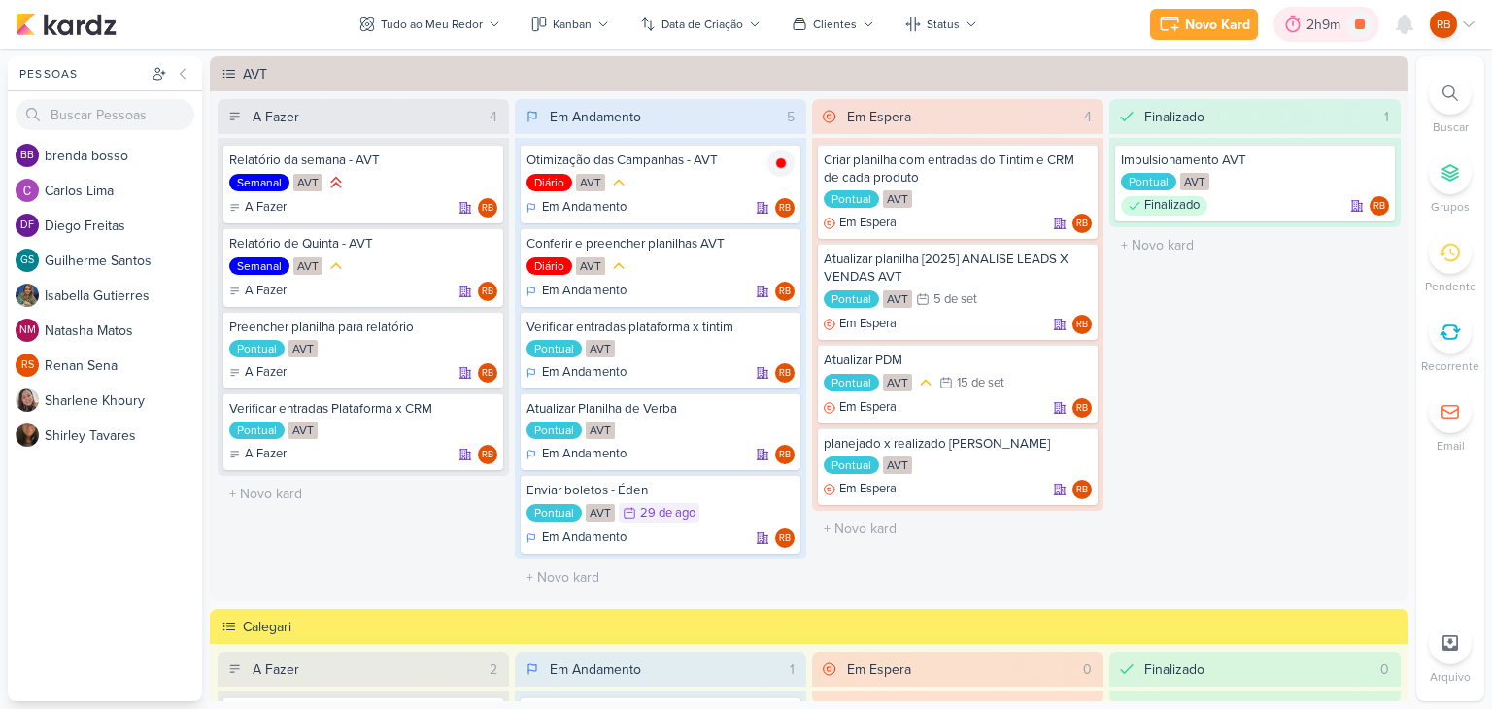
click at [1328, 25] on div "2h9m" at bounding box center [1326, 25] width 40 height 20
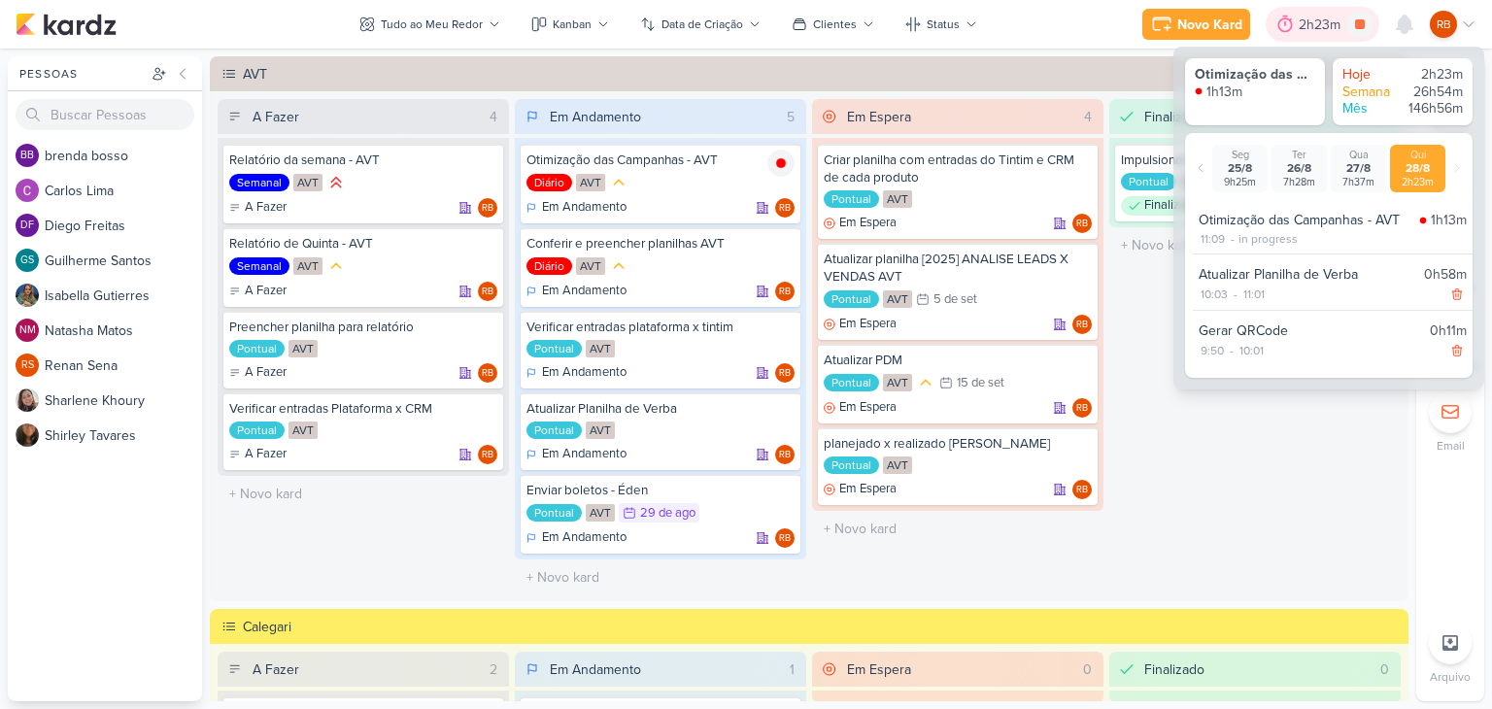
click at [1328, 25] on div "2h23m" at bounding box center [1323, 25] width 48 height 20
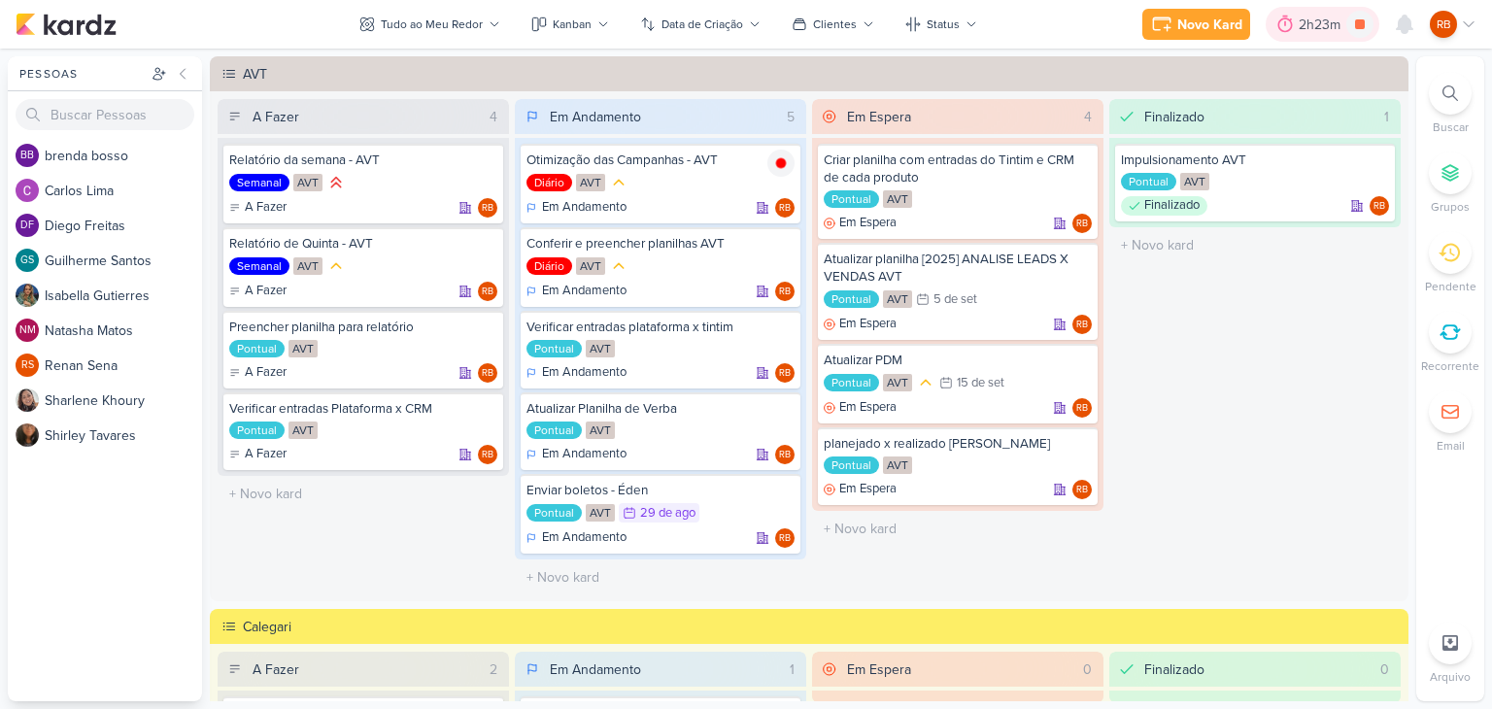
click at [1300, 21] on div "2h23m" at bounding box center [1323, 25] width 48 height 20
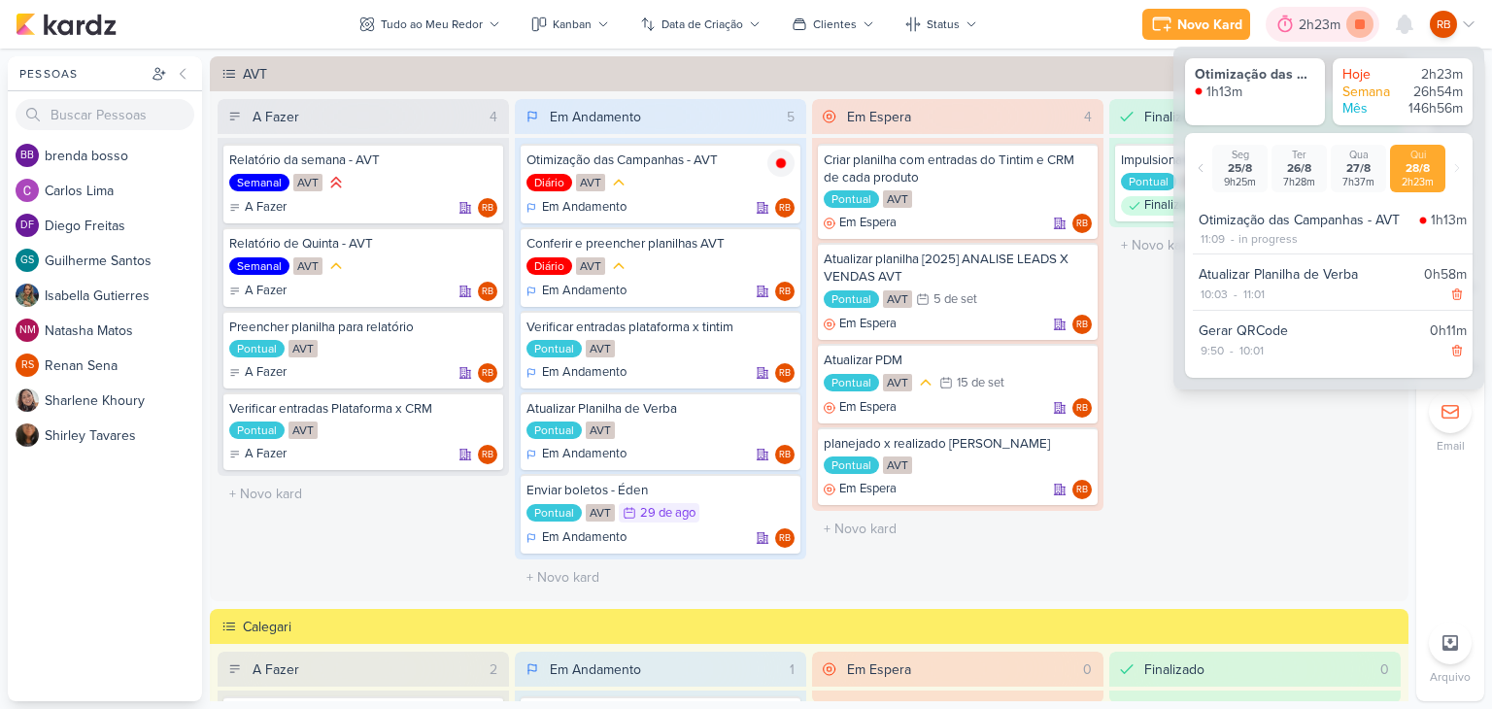
click at [1360, 23] on icon at bounding box center [1360, 24] width 10 height 10
click at [1148, 470] on div "Finalizado 1 Impulsionamento AVT Pontual AVT Finalizado RB" at bounding box center [1254, 347] width 291 height 496
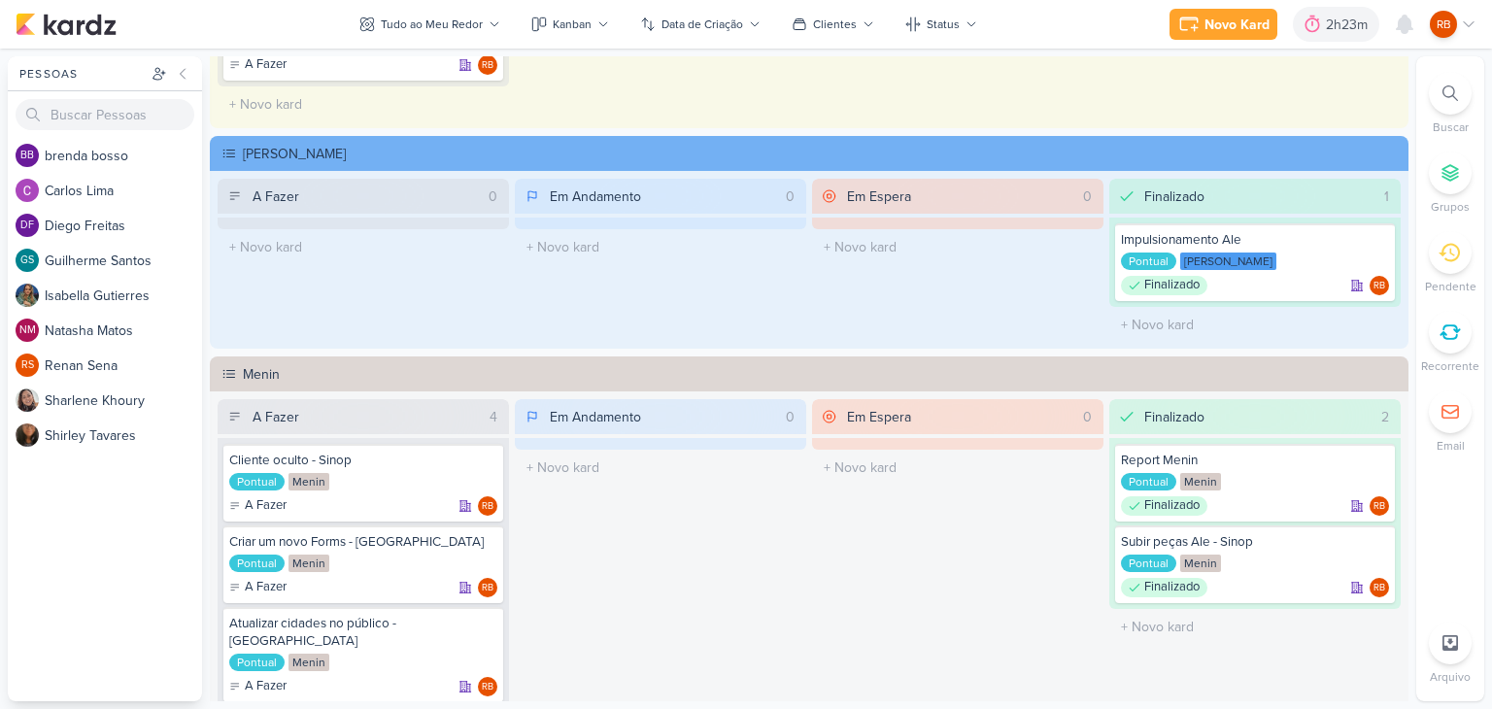
scroll to position [971, 0]
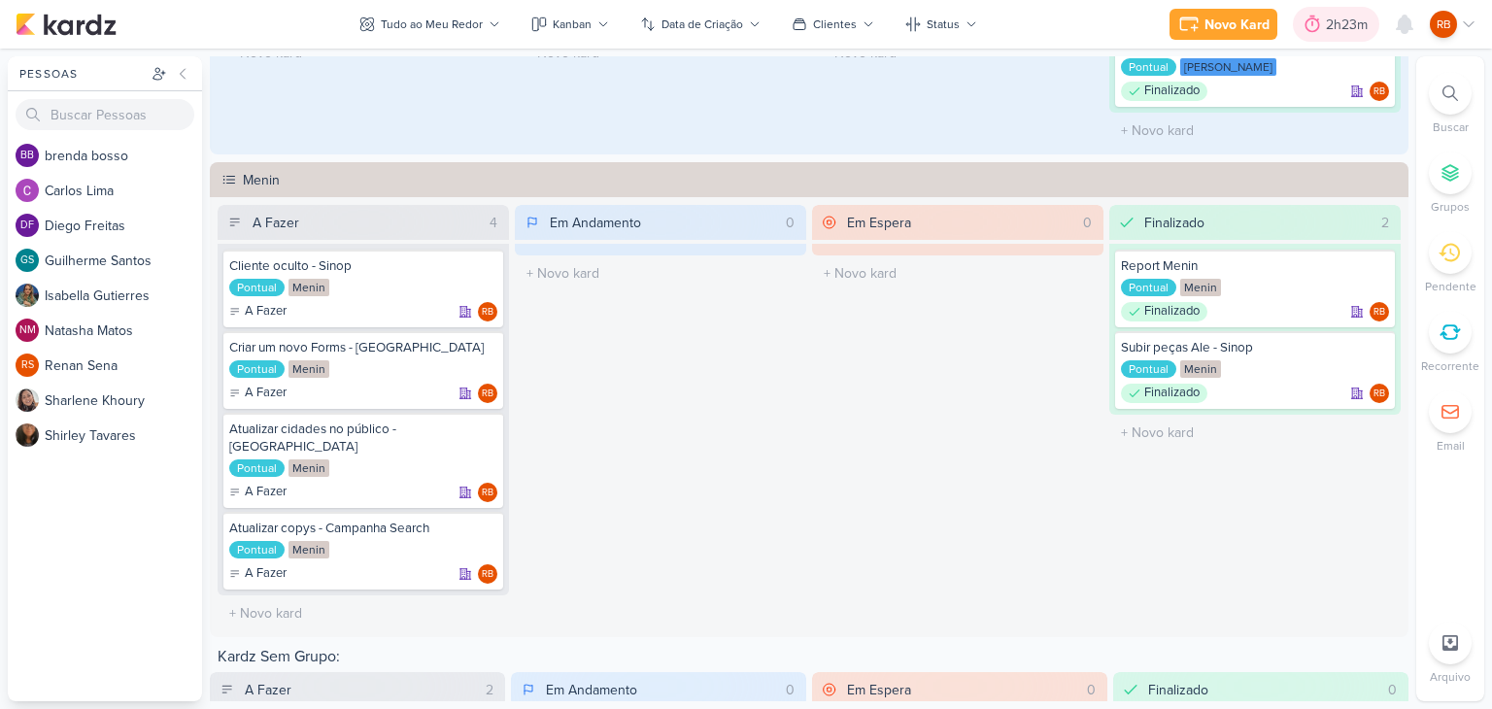
click at [1348, 22] on div "2h23m" at bounding box center [1350, 25] width 48 height 20
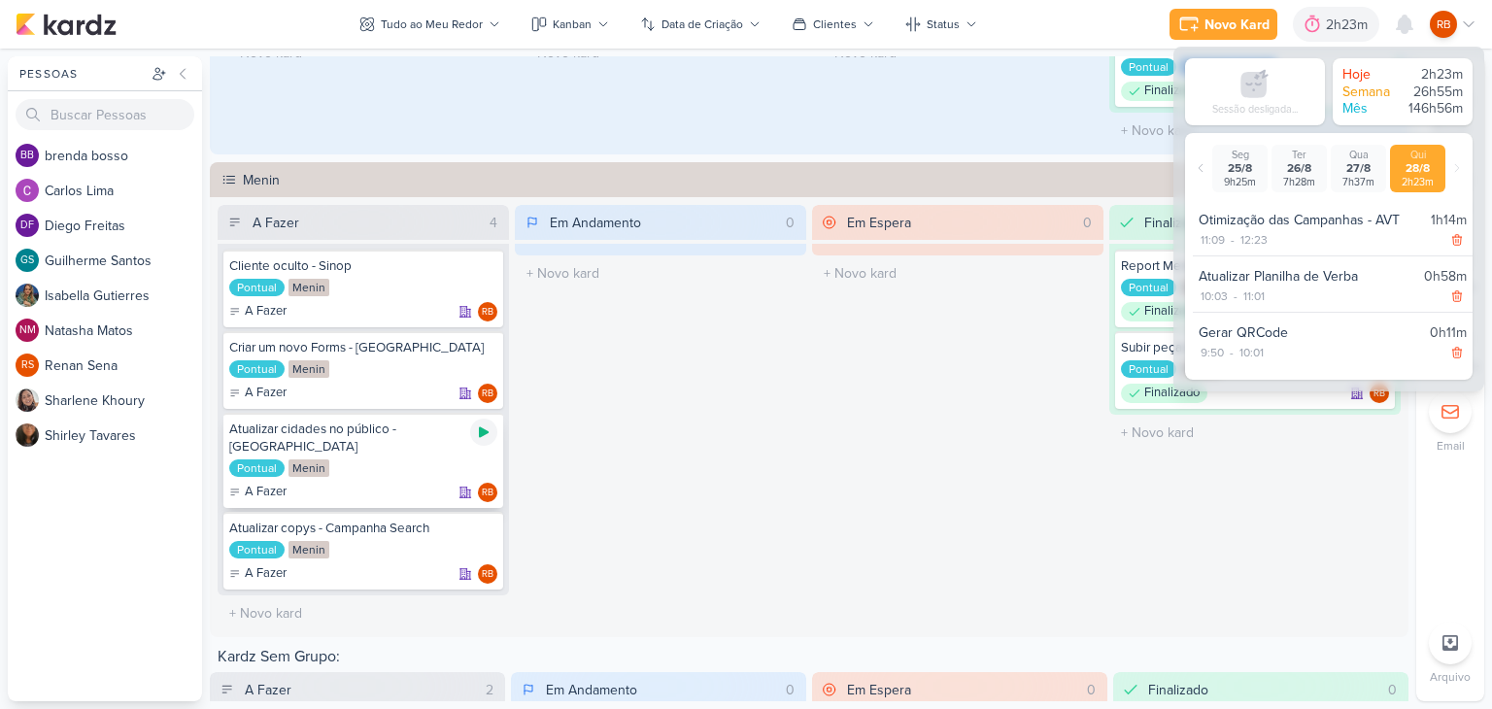
click at [487, 424] on icon at bounding box center [484, 432] width 16 height 16
click at [736, 437] on div "Em Andamento 0 O título do kard deve ter menos que 100 caracteres" at bounding box center [660, 418] width 291 height 426
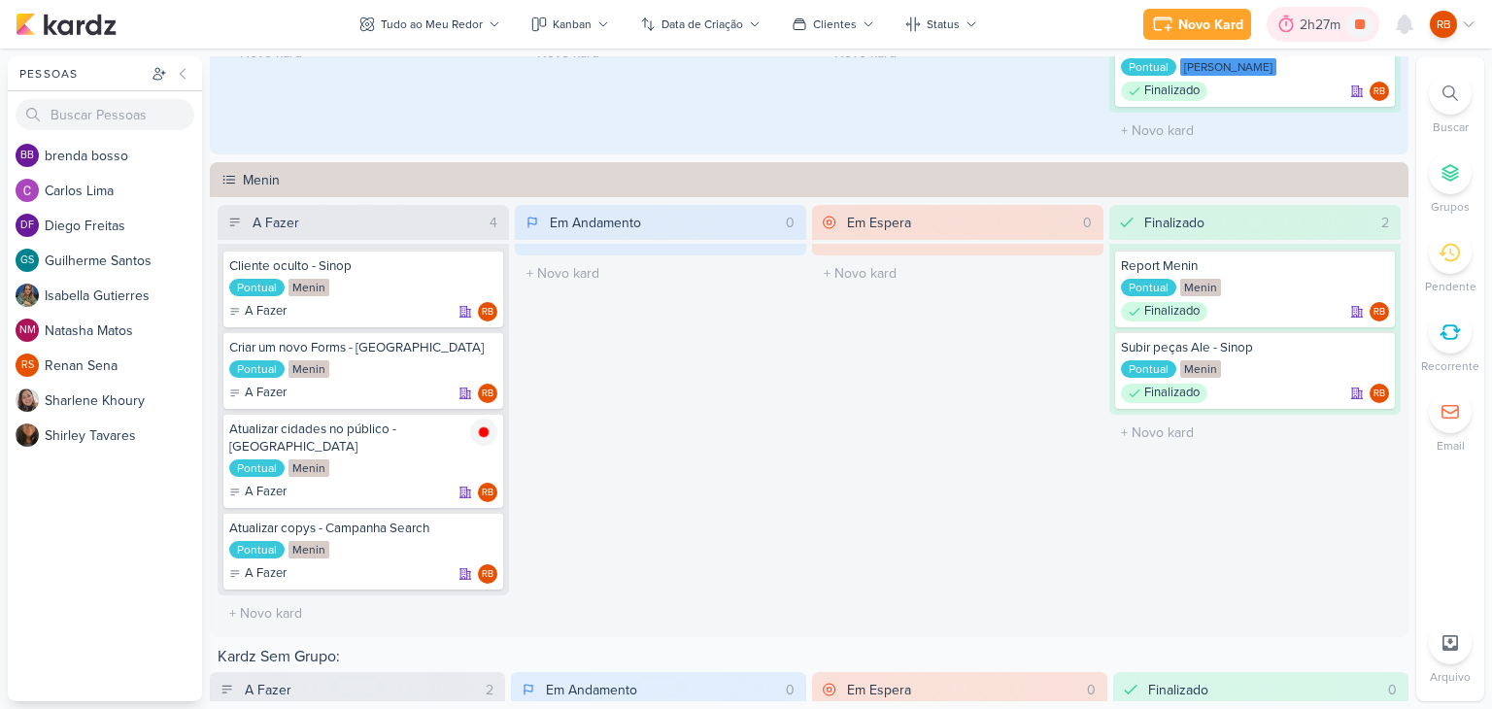
click at [1304, 15] on div "2h27m" at bounding box center [1322, 25] width 47 height 20
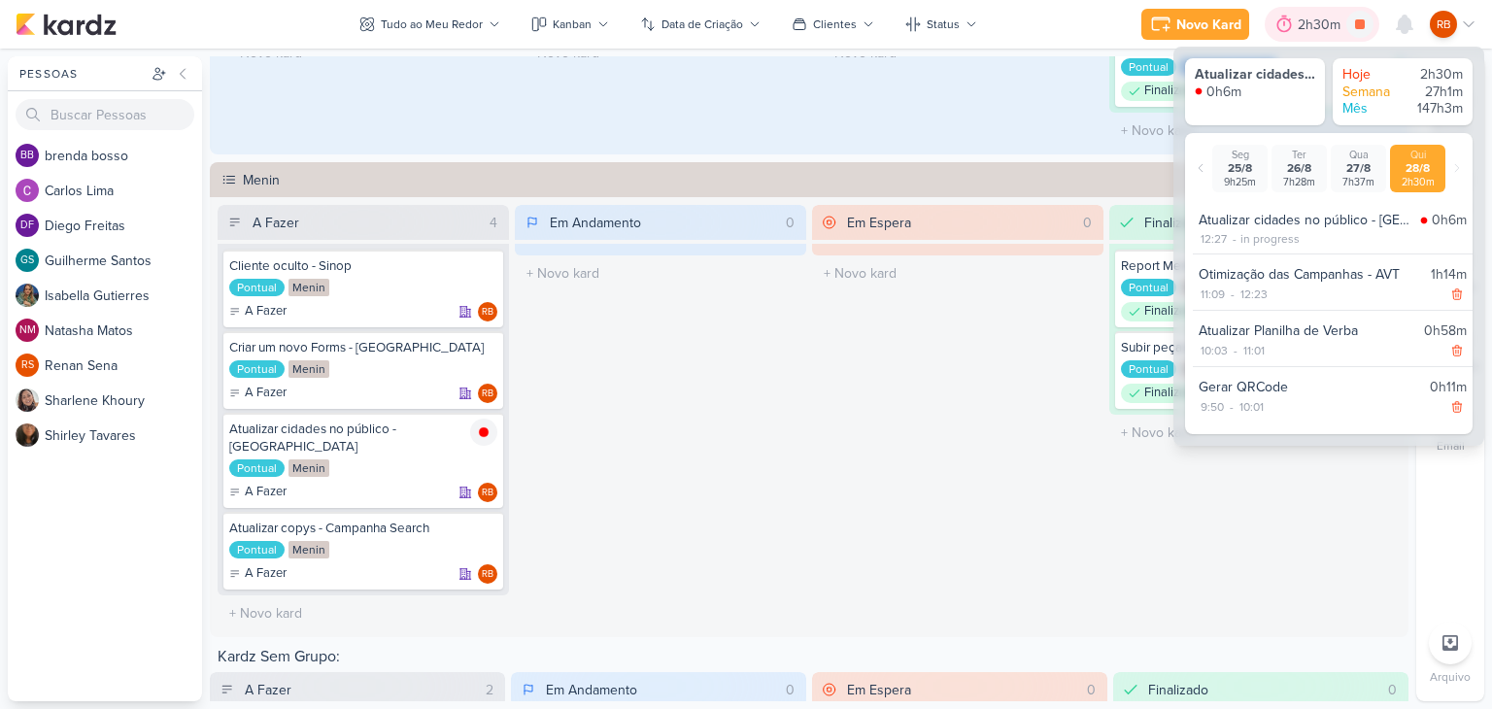
click at [1304, 15] on div "2h30m" at bounding box center [1322, 25] width 49 height 20
